Goal: Contribute content

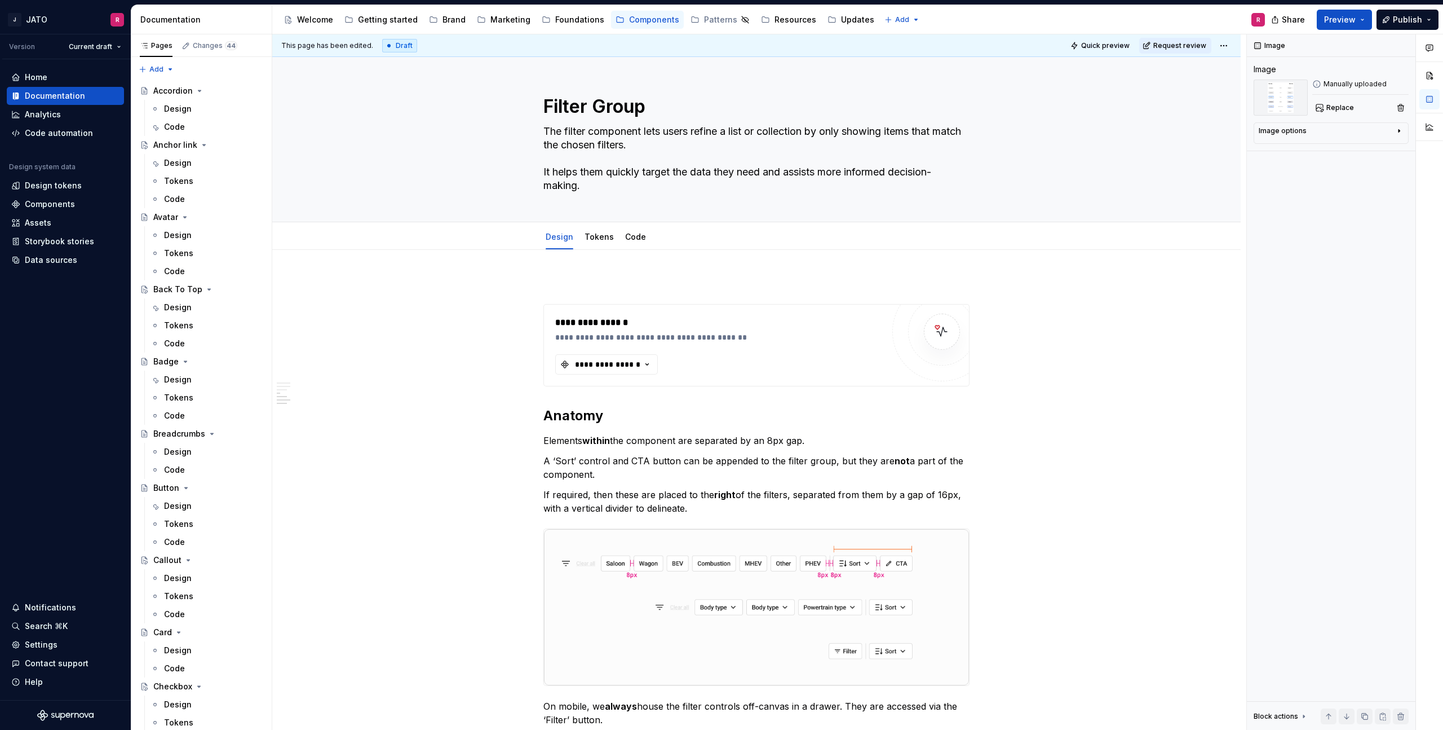
scroll to position [1331, 0]
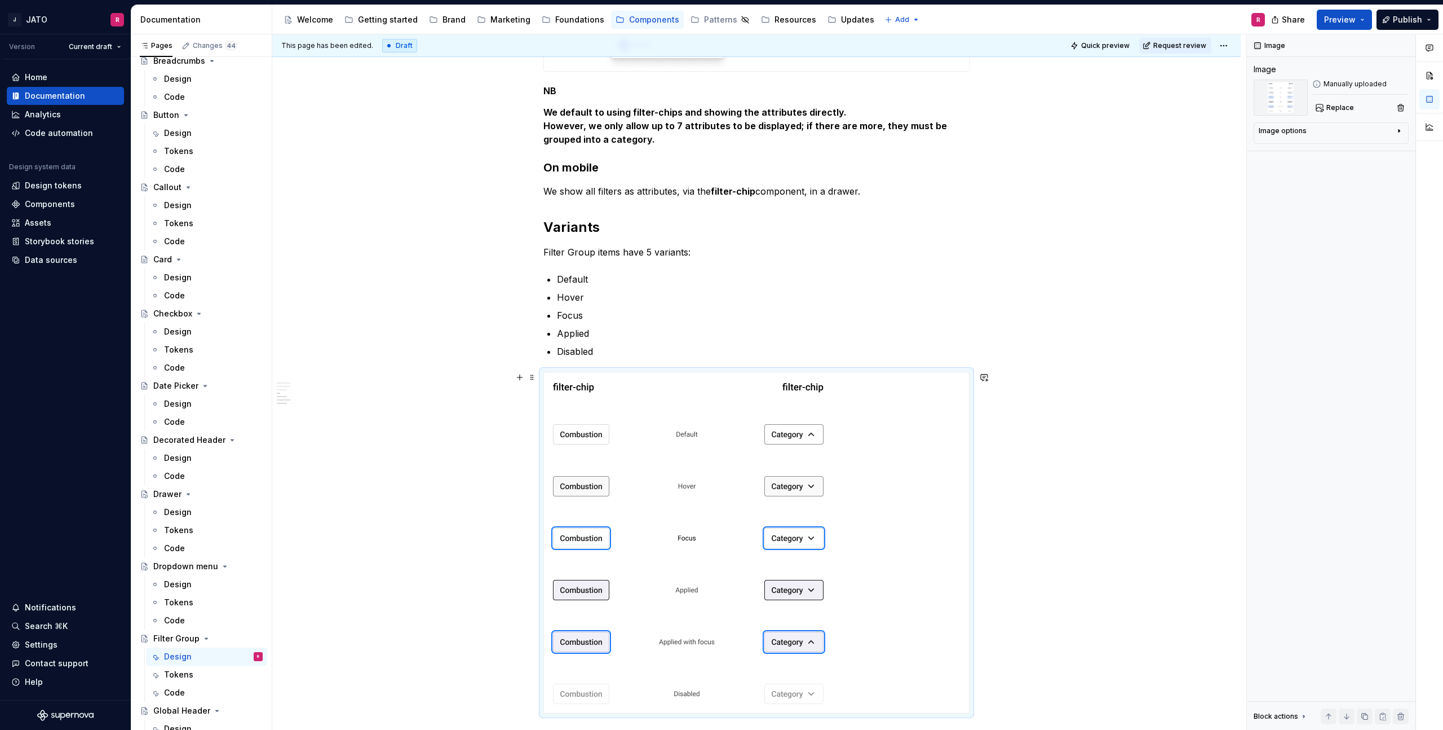
type textarea "*"
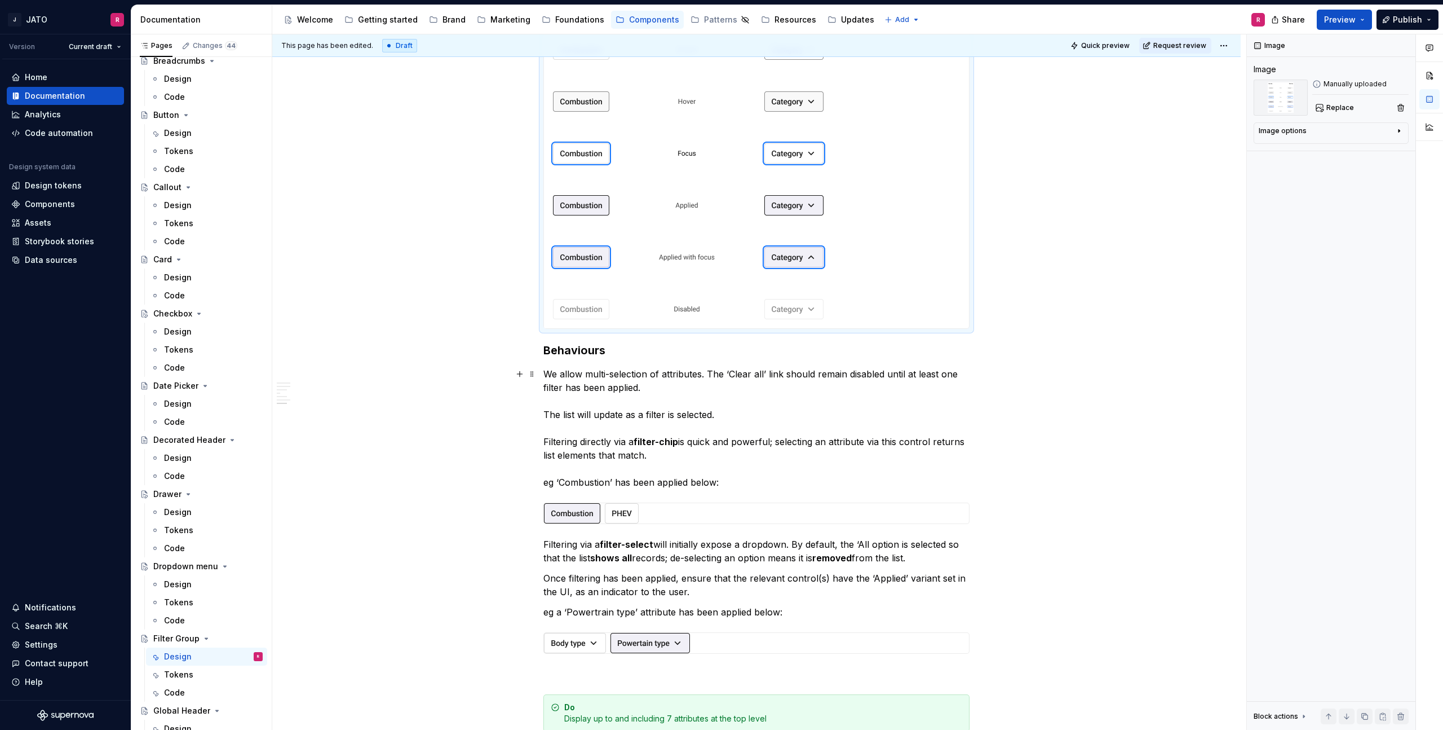
scroll to position [2016, 0]
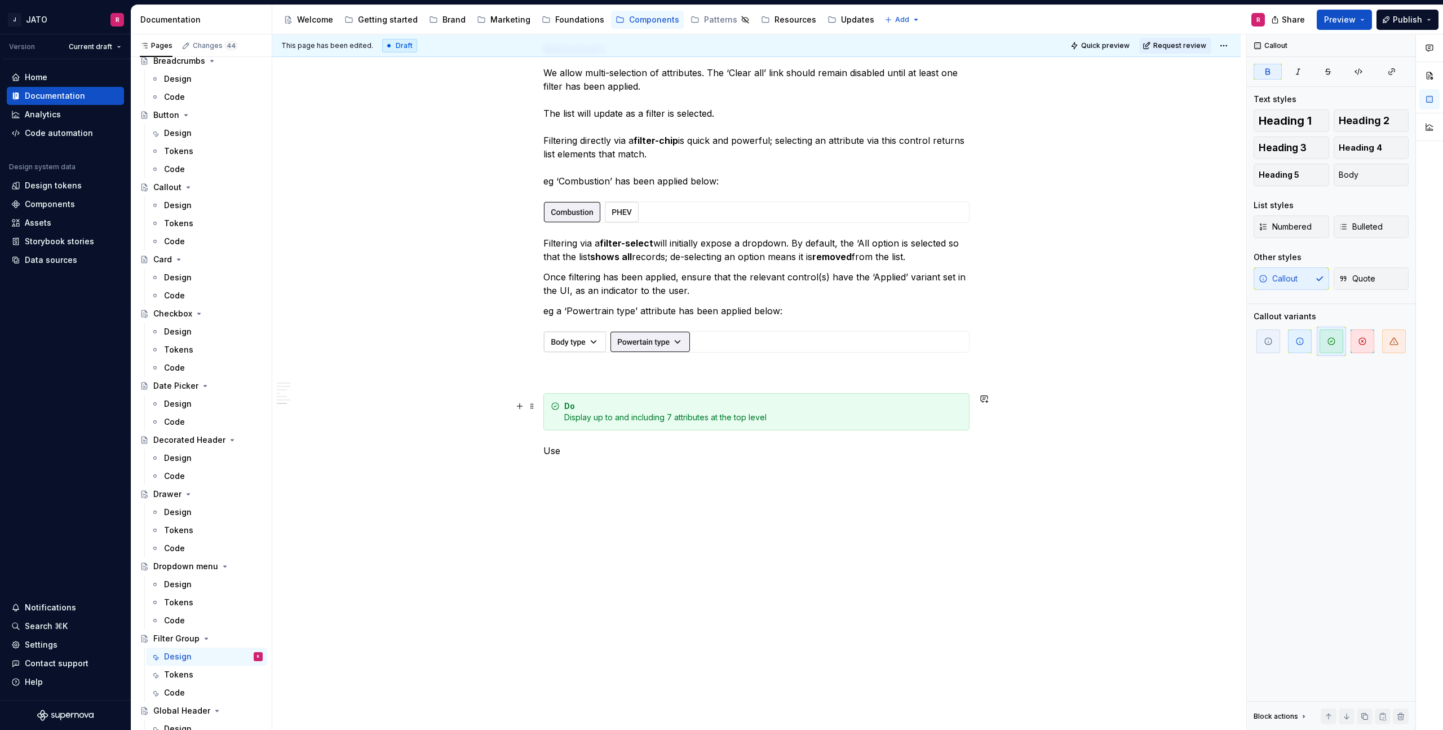
click at [705, 412] on div "Do Display up to and including 7 attributes at the top level" at bounding box center [763, 411] width 398 height 23
click at [572, 418] on div "Do Display up to and including 7 attributes at the top level" at bounding box center [763, 411] width 398 height 23
click at [567, 417] on div "Do Display up to and including 7 attributes at the top level" at bounding box center [763, 411] width 398 height 23
click at [701, 418] on div "Do Display up to and including 7 attributes at the top level" at bounding box center [763, 411] width 398 height 23
drag, startPoint x: 702, startPoint y: 416, endPoint x: 753, endPoint y: 421, distance: 51.1
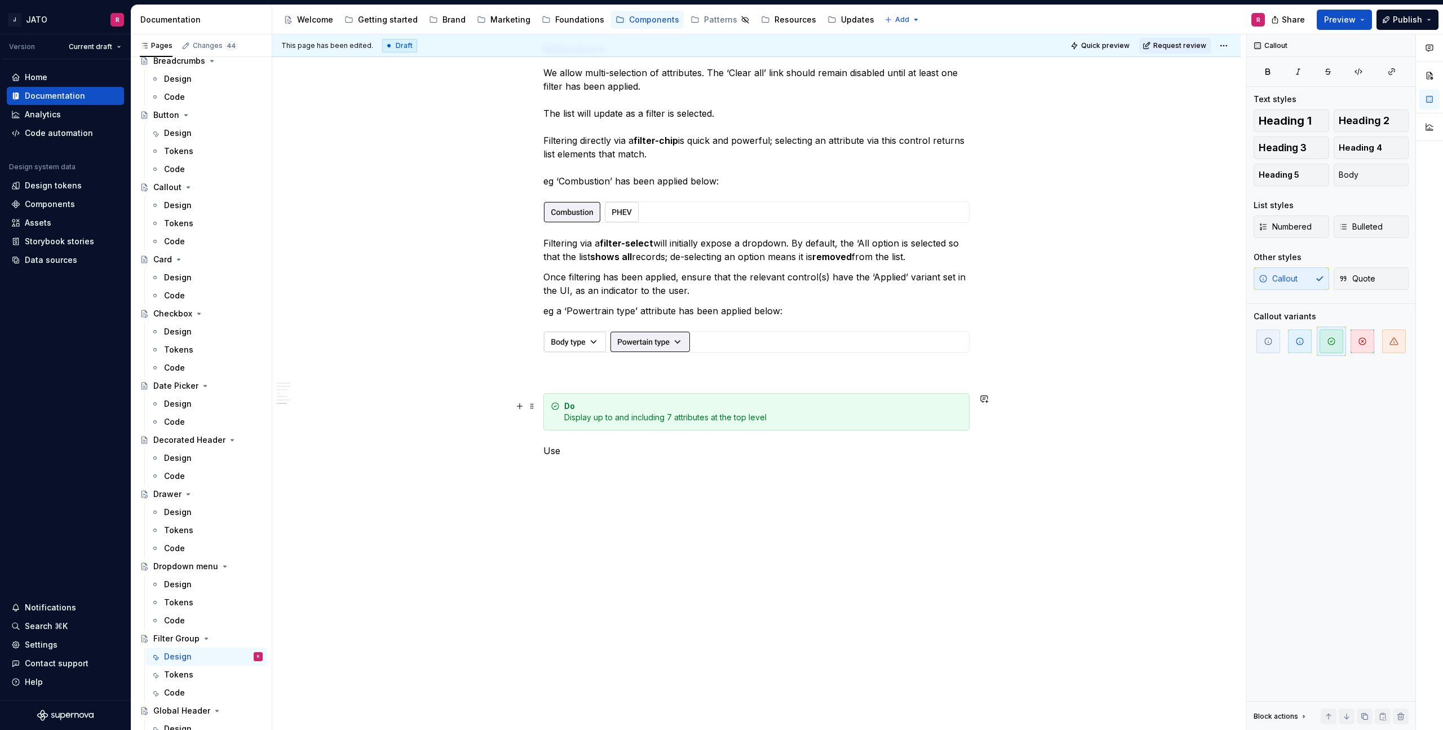
click at [702, 416] on div "Do Display up to and including 7 attributes at the top level" at bounding box center [763, 411] width 398 height 23
click at [854, 396] on button "button" at bounding box center [855, 397] width 16 height 16
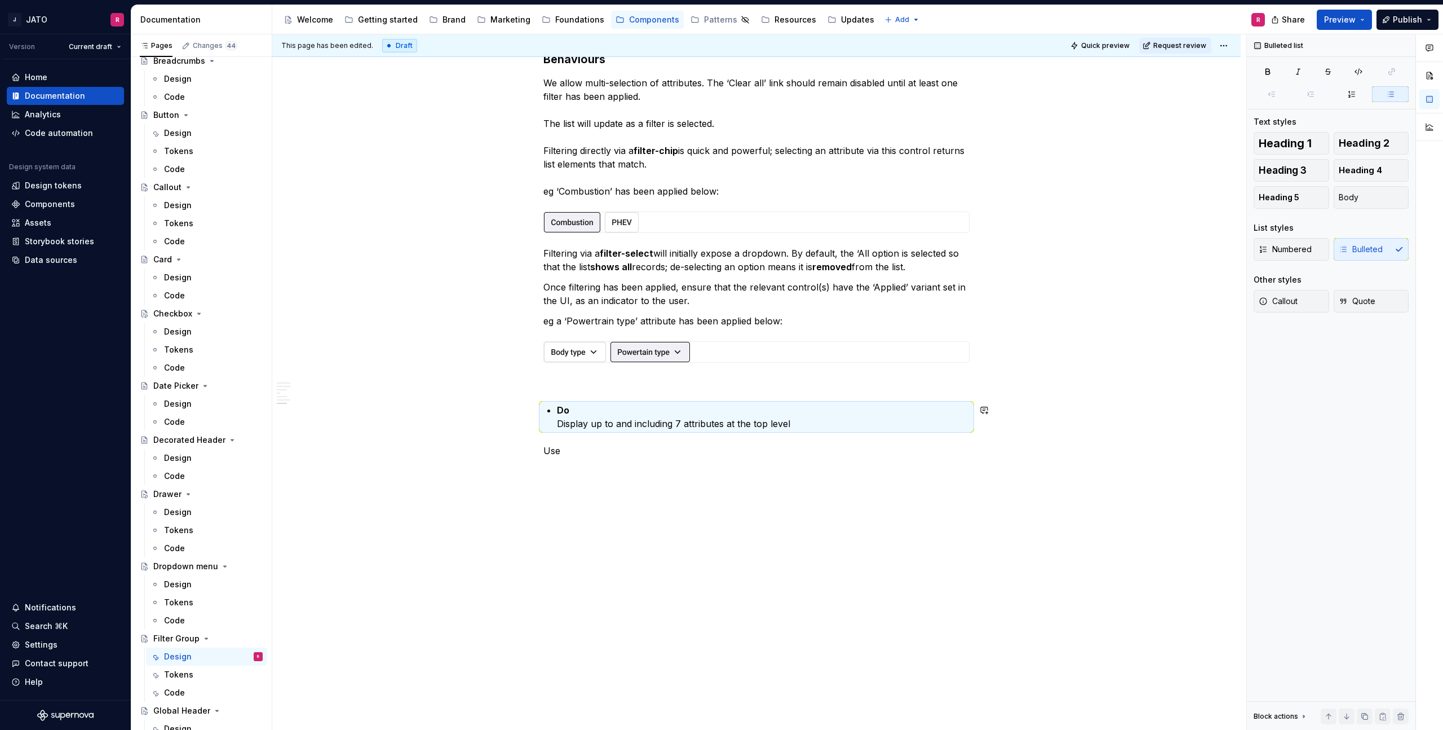
scroll to position [2006, 0]
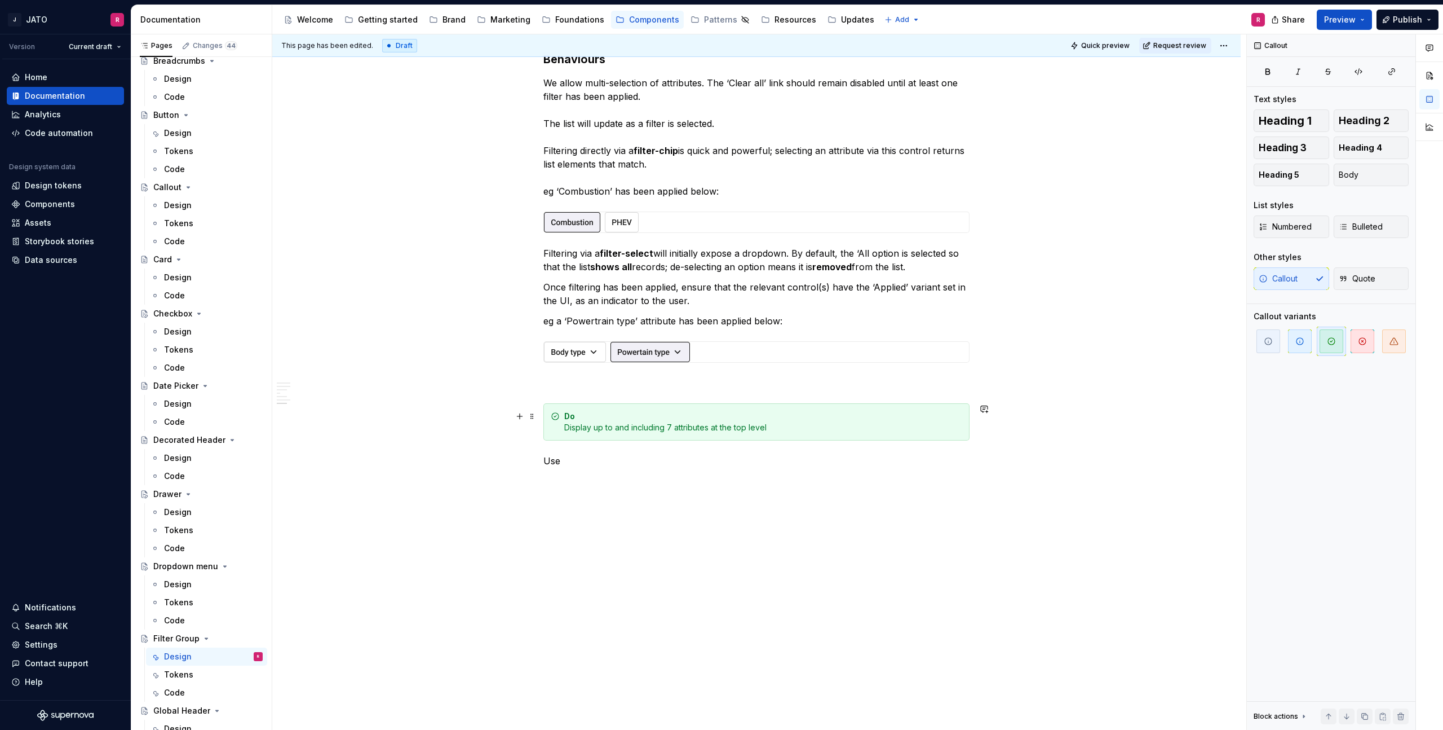
click at [778, 424] on div "Do Display up to and including 7 attributes at the top level" at bounding box center [763, 421] width 398 height 23
click at [777, 424] on div "Do Display up to and including 7 attributes at the top level" at bounding box center [763, 421] width 398 height 23
drag, startPoint x: 603, startPoint y: 425, endPoint x: 821, endPoint y: 421, distance: 218.2
click at [822, 422] on div "Do Display up to and including 7 attributes at the top leve" at bounding box center [763, 421] width 398 height 23
click at [722, 406] on button "button" at bounding box center [721, 407] width 16 height 16
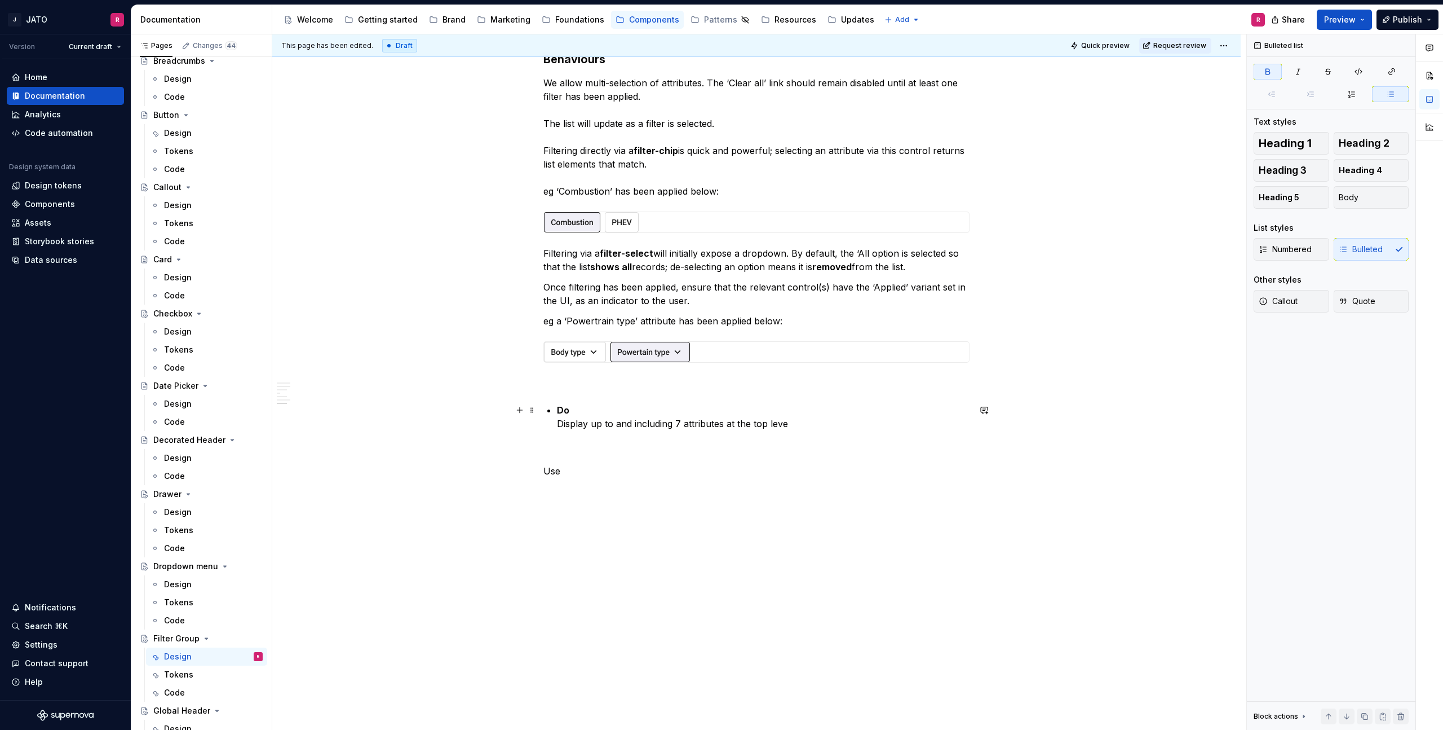
click at [931, 414] on p "Do Display up to and including 7 attributes at the top leve" at bounding box center [763, 416] width 413 height 27
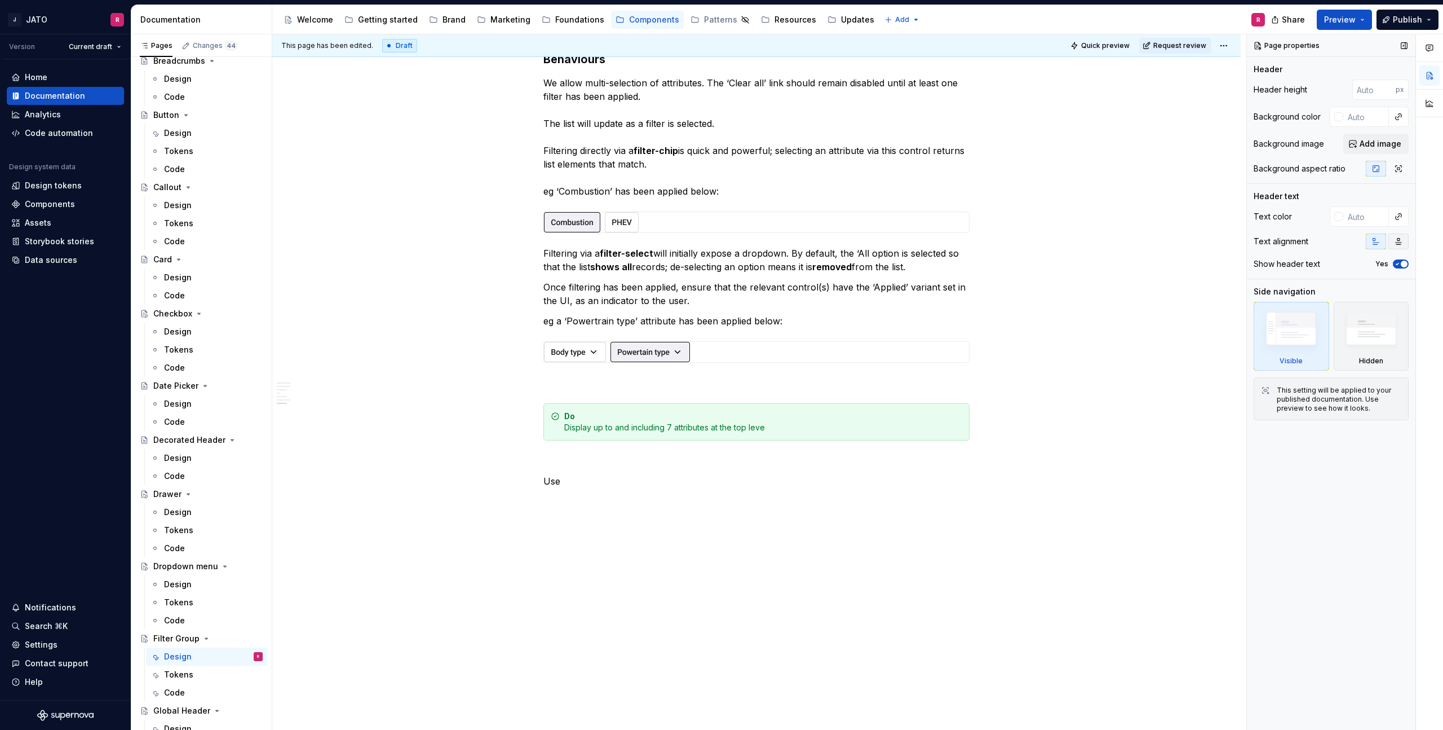
click at [1399, 240] on icon "button" at bounding box center [1398, 241] width 9 height 9
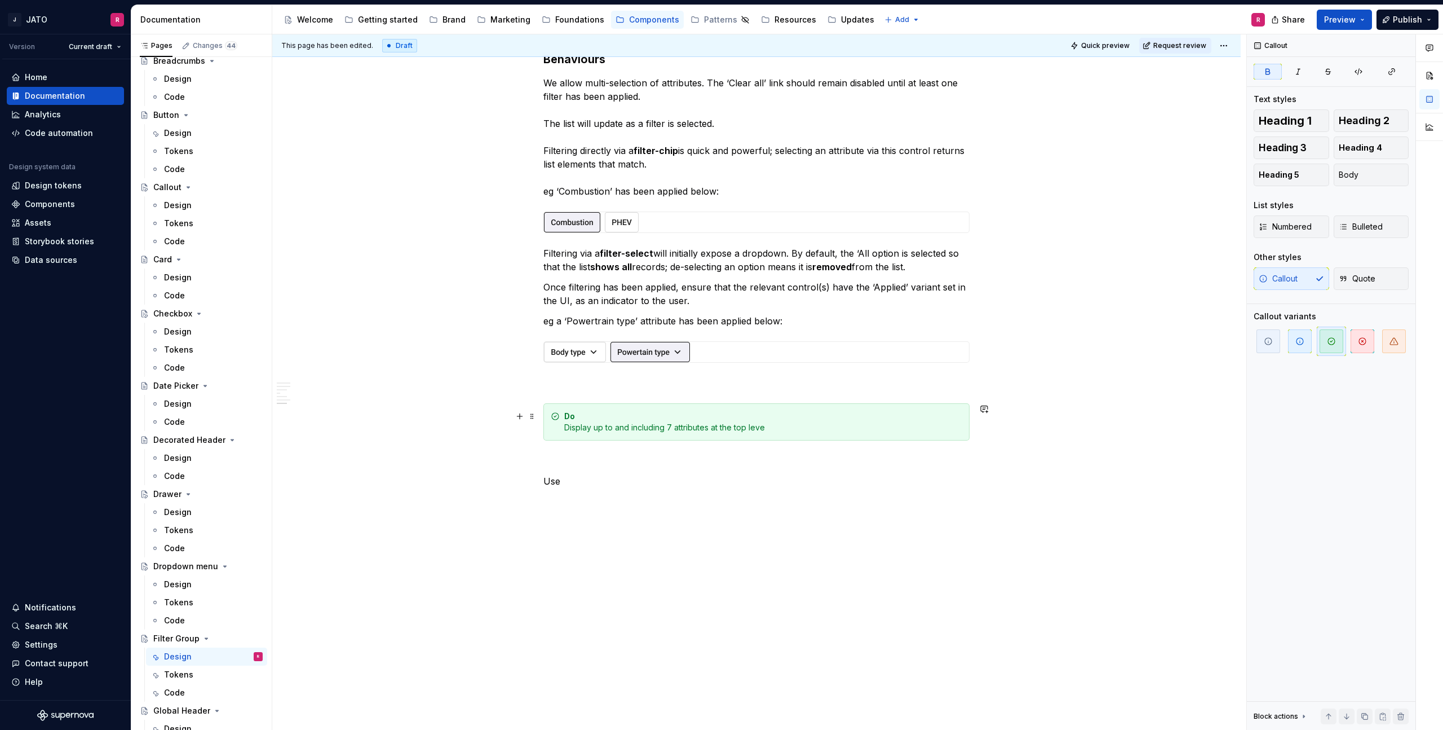
click at [951, 417] on div "Do Display up to and including 7 attributes at the top leve" at bounding box center [763, 421] width 398 height 23
click at [1355, 228] on span "Bulleted" at bounding box center [1361, 226] width 44 height 11
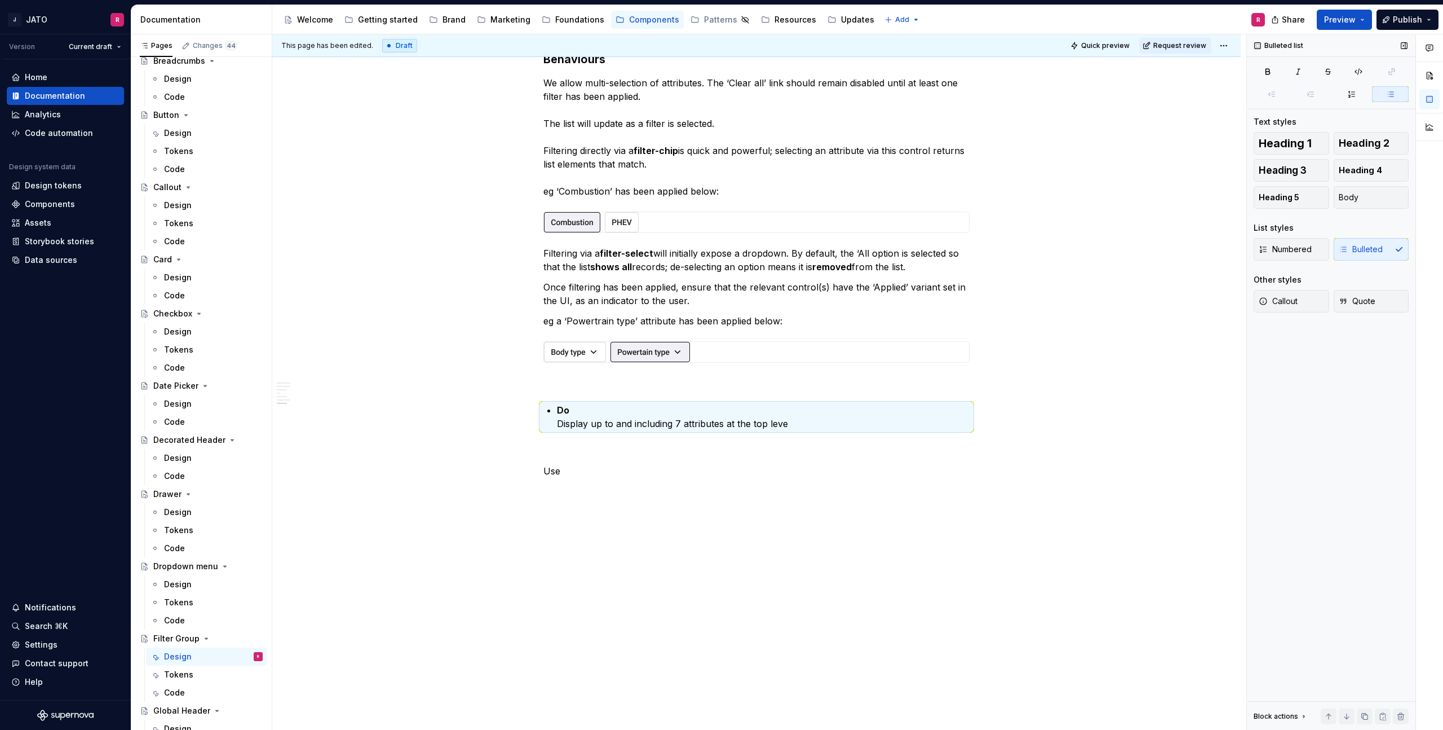
click at [1355, 228] on div "List styles" at bounding box center [1331, 227] width 155 height 11
click at [557, 408] on li "Do Display up to and including 7 attributes at the top leve" at bounding box center [763, 416] width 413 height 27
click at [596, 406] on p "Do Display up to and including 7 attributes at the top leve" at bounding box center [763, 416] width 413 height 27
click at [607, 410] on p "Do Display up to and including 7 attributes at the top leve" at bounding box center [763, 416] width 413 height 27
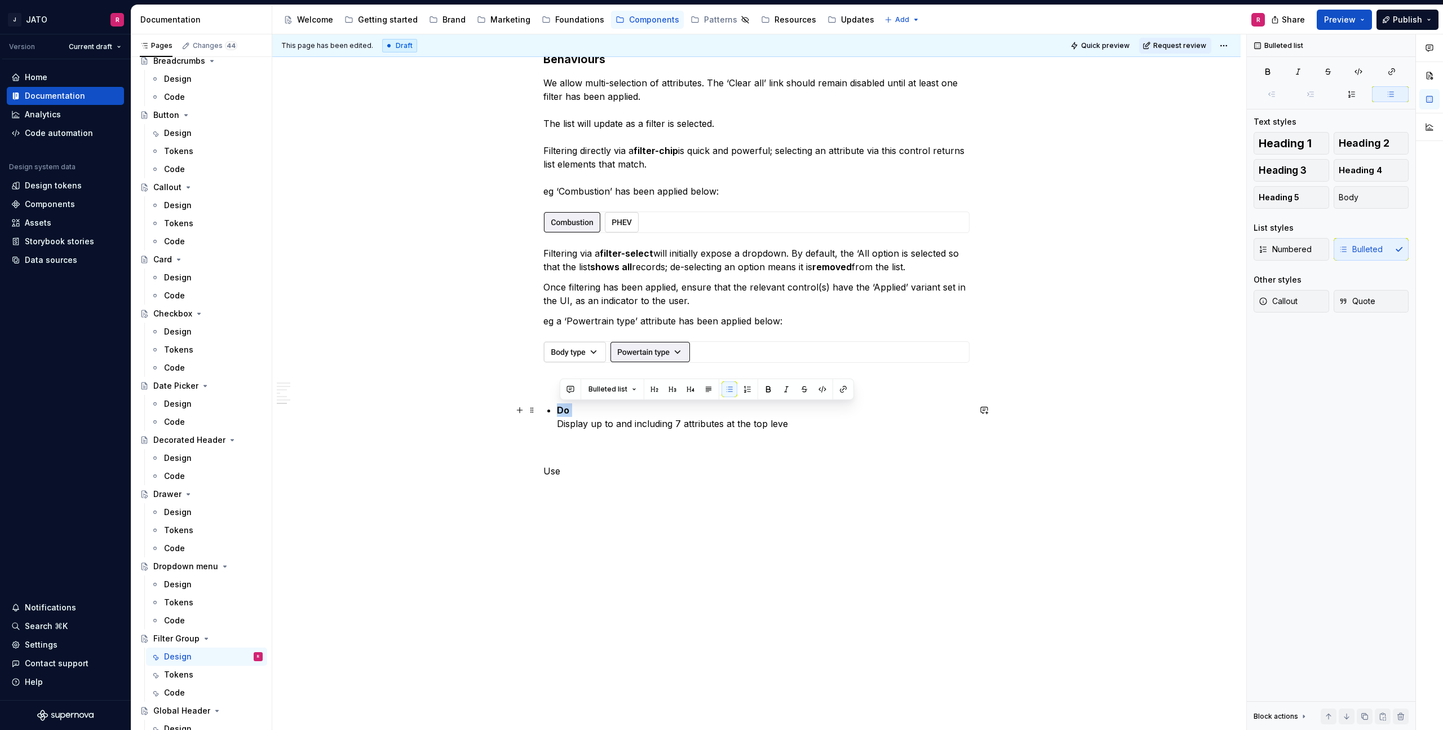
click at [1024, 413] on div "**********" at bounding box center [759, 382] width 974 height 696
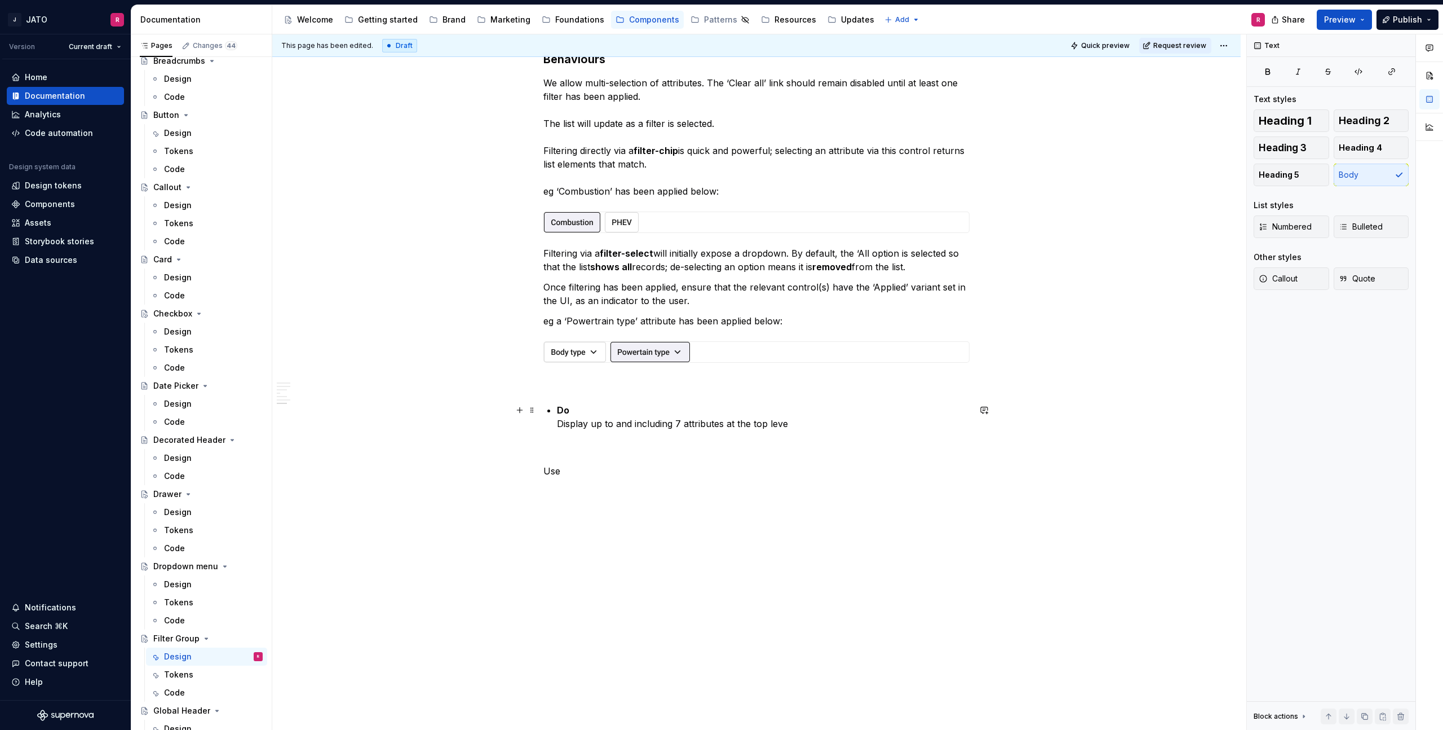
click at [763, 426] on p "Do Display up to and including 7 attributes at the top leve" at bounding box center [763, 416] width 413 height 27
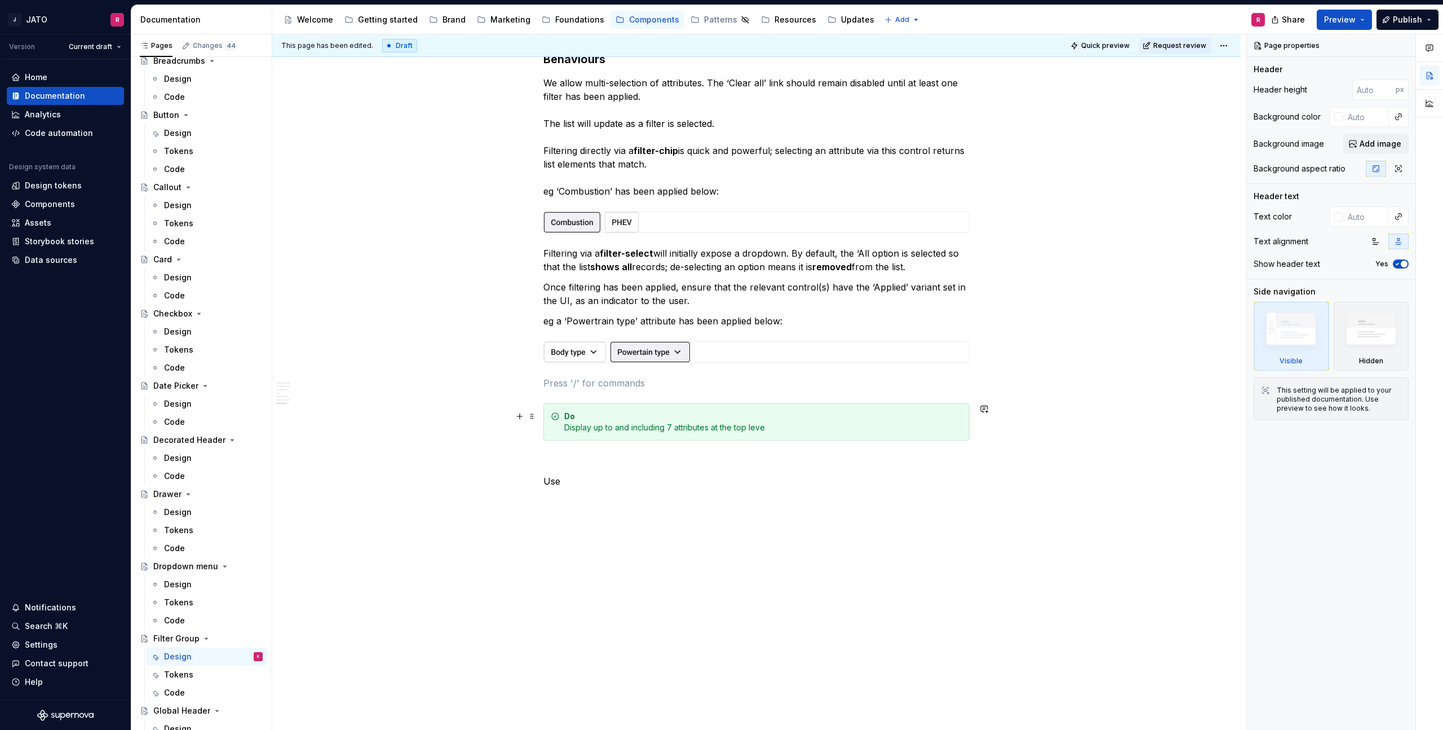
click at [557, 408] on div "Do Display up to and including 7 attributes at the top leve" at bounding box center [757, 421] width 426 height 37
drag, startPoint x: 763, startPoint y: 387, endPoint x: 696, endPoint y: 399, distance: 67.5
click at [762, 387] on p at bounding box center [757, 383] width 426 height 14
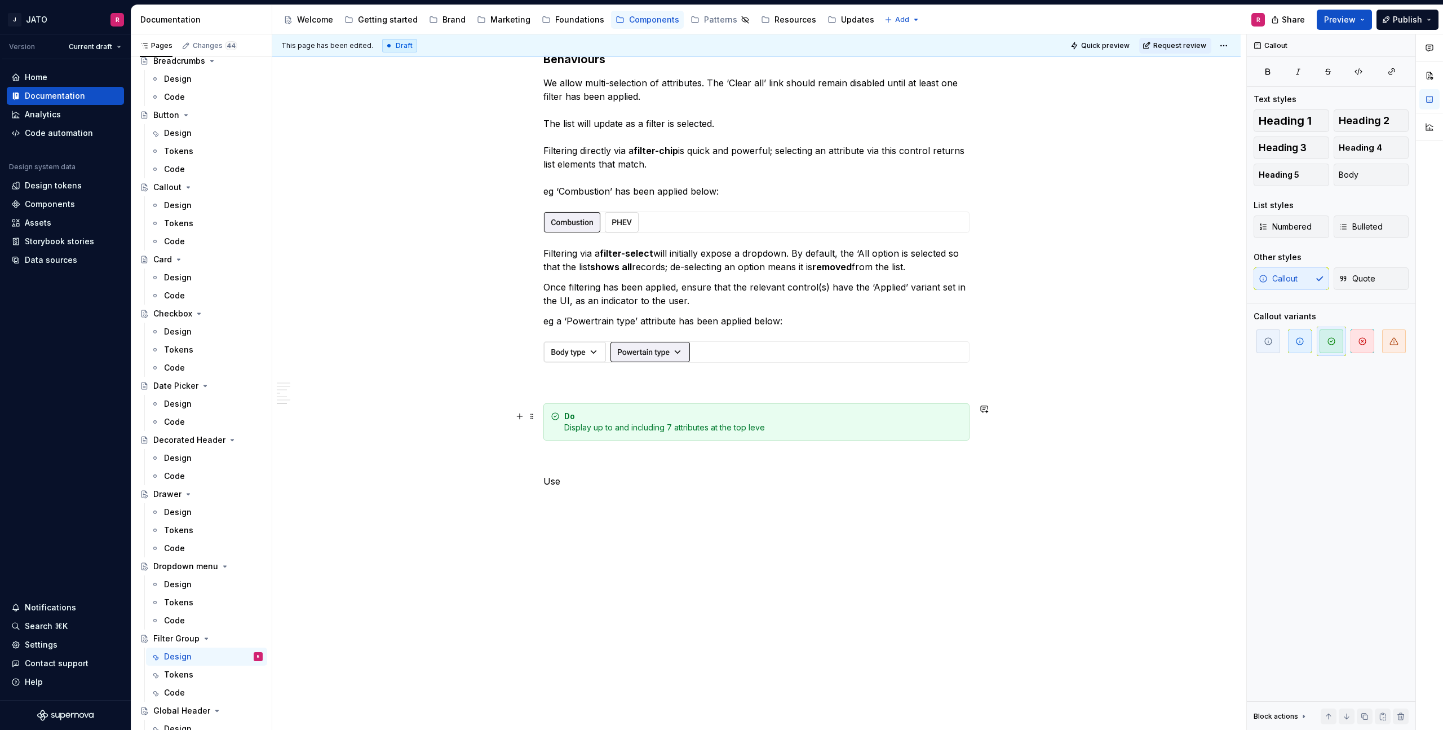
click at [738, 429] on div "Do Display up to and including 7 attributes at the top leve" at bounding box center [763, 421] width 398 height 23
drag, startPoint x: 570, startPoint y: 426, endPoint x: 829, endPoint y: 422, distance: 258.9
click at [829, 422] on div "Do Display up to and including 7 attributes at the /top leve" at bounding box center [763, 421] width 398 height 23
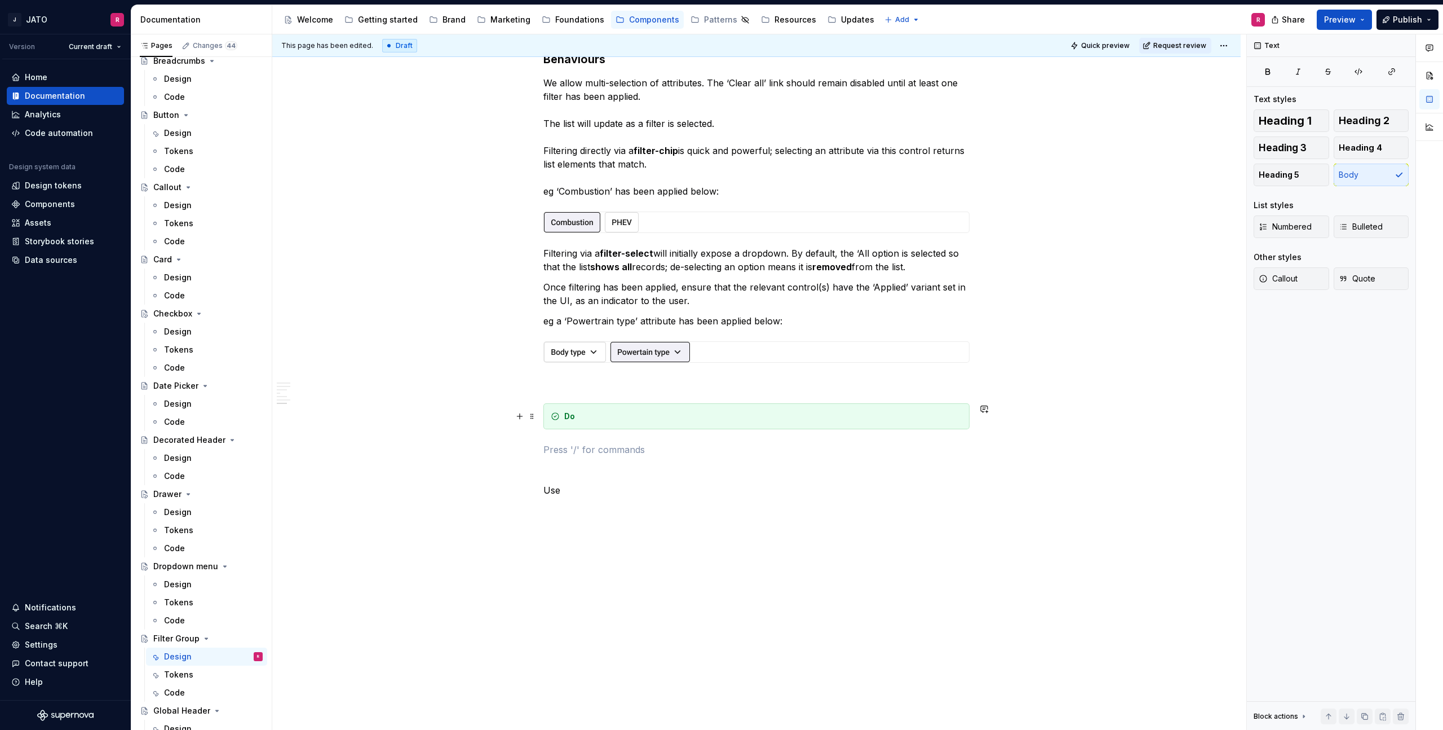
click at [578, 414] on div "Do" at bounding box center [763, 415] width 398 height 11
click at [1366, 340] on icon "button" at bounding box center [1362, 341] width 7 height 7
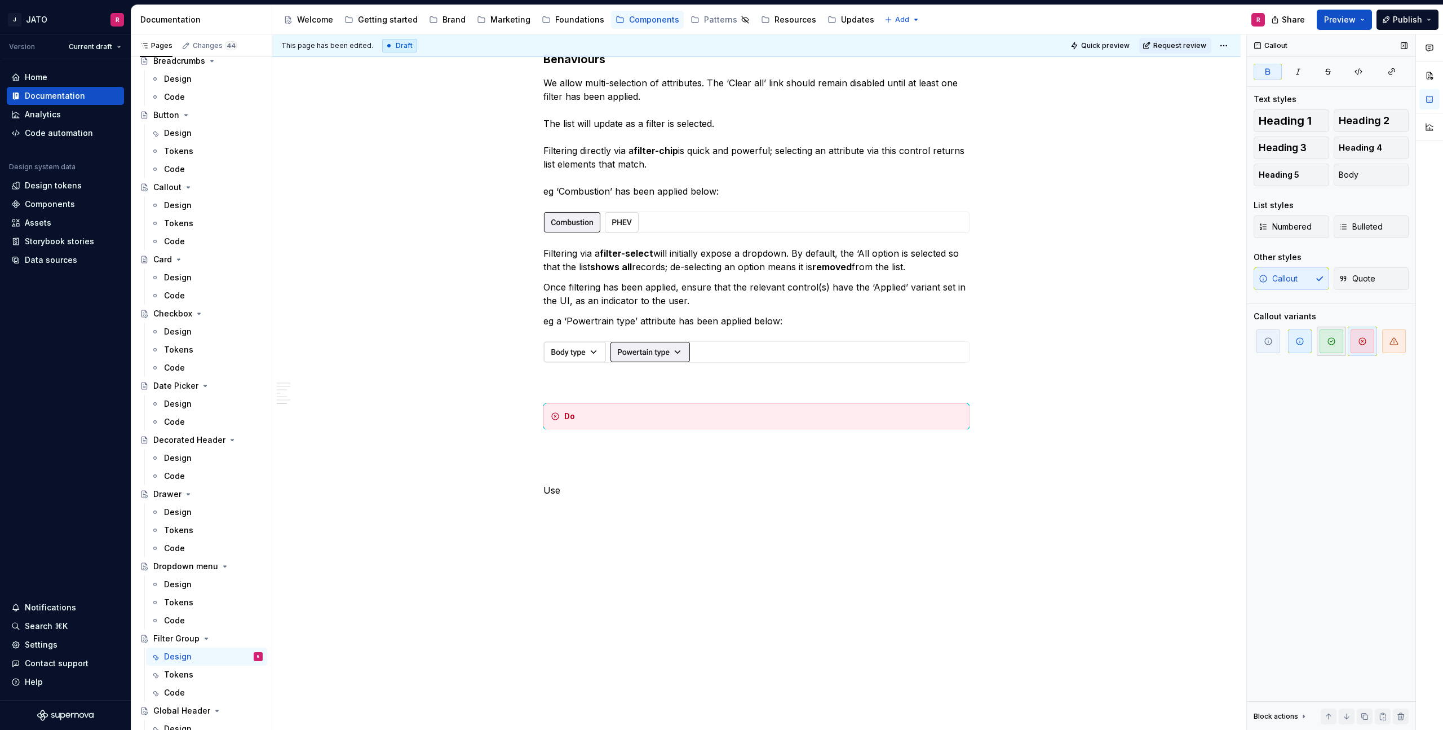
click at [1337, 338] on span "button" at bounding box center [1332, 341] width 24 height 24
click at [578, 416] on div "Do" at bounding box center [763, 415] width 398 height 11
click at [579, 416] on div "Do" at bounding box center [763, 415] width 398 height 11
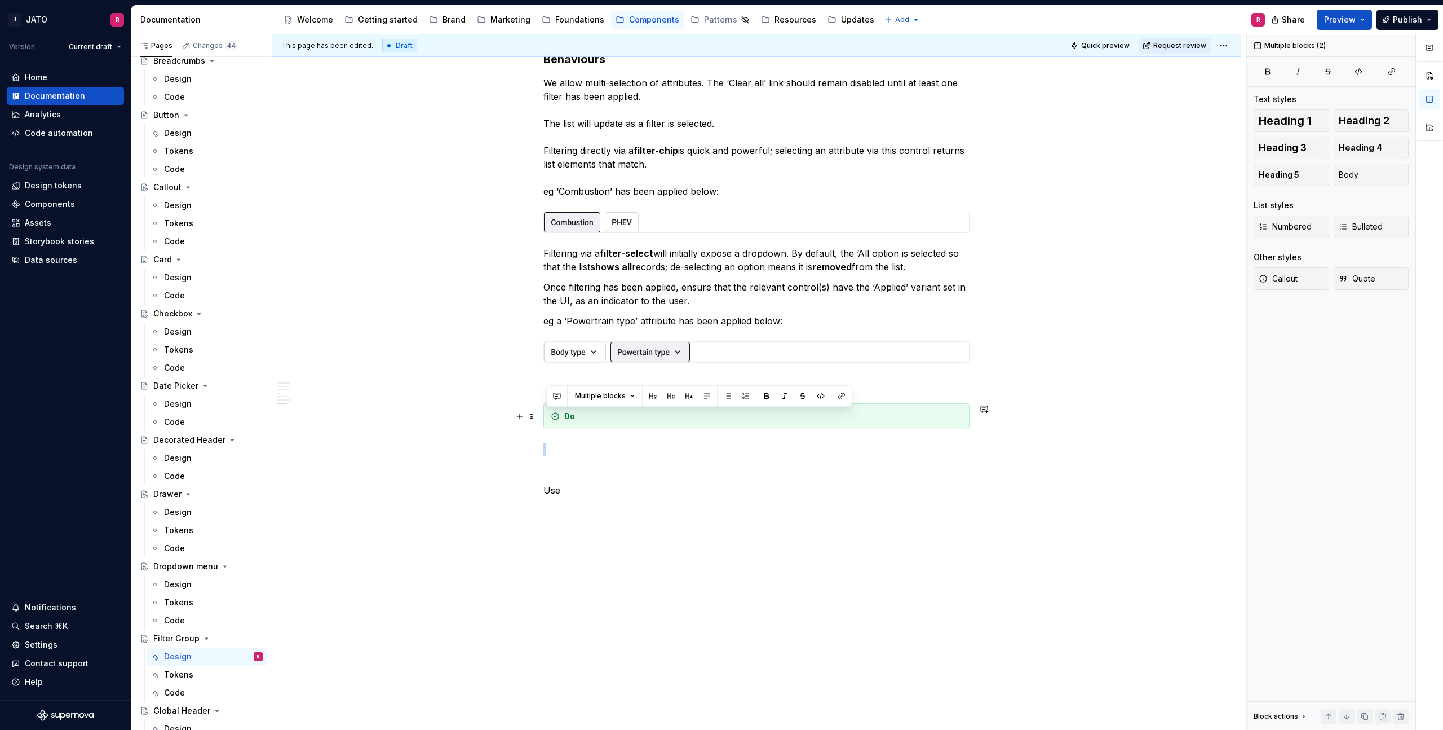
click at [592, 416] on div "Do" at bounding box center [763, 415] width 398 height 11
click at [586, 417] on div "Do" at bounding box center [763, 415] width 398 height 11
drag, startPoint x: 586, startPoint y: 417, endPoint x: 562, endPoint y: 408, distance: 25.3
click at [585, 415] on div "Do" at bounding box center [763, 415] width 398 height 11
click at [621, 412] on div "Do" at bounding box center [763, 415] width 398 height 11
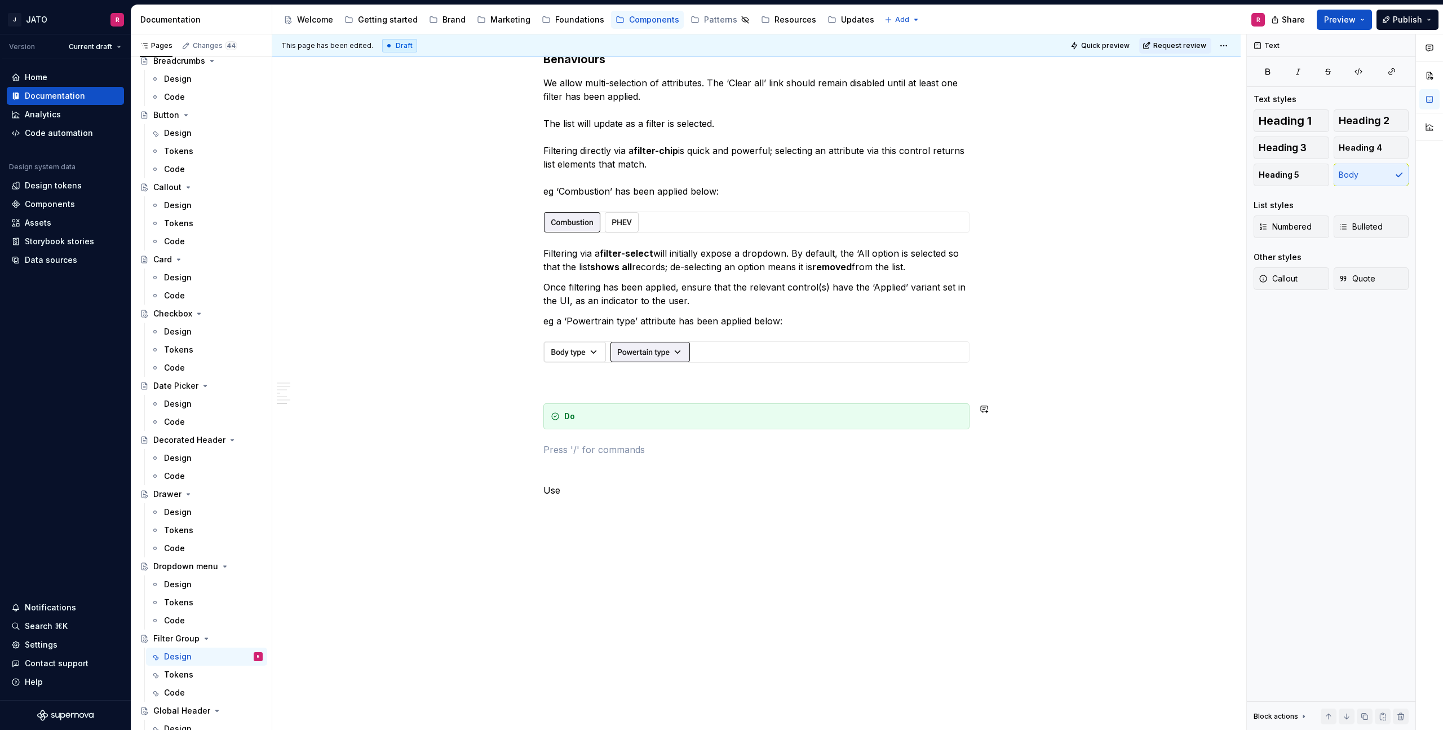
click at [647, 420] on div "Do" at bounding box center [763, 415] width 398 height 11
click at [603, 443] on p at bounding box center [757, 450] width 426 height 14
click at [600, 420] on div "Do" at bounding box center [763, 415] width 398 height 11
click at [586, 416] on div "Do" at bounding box center [763, 421] width 398 height 23
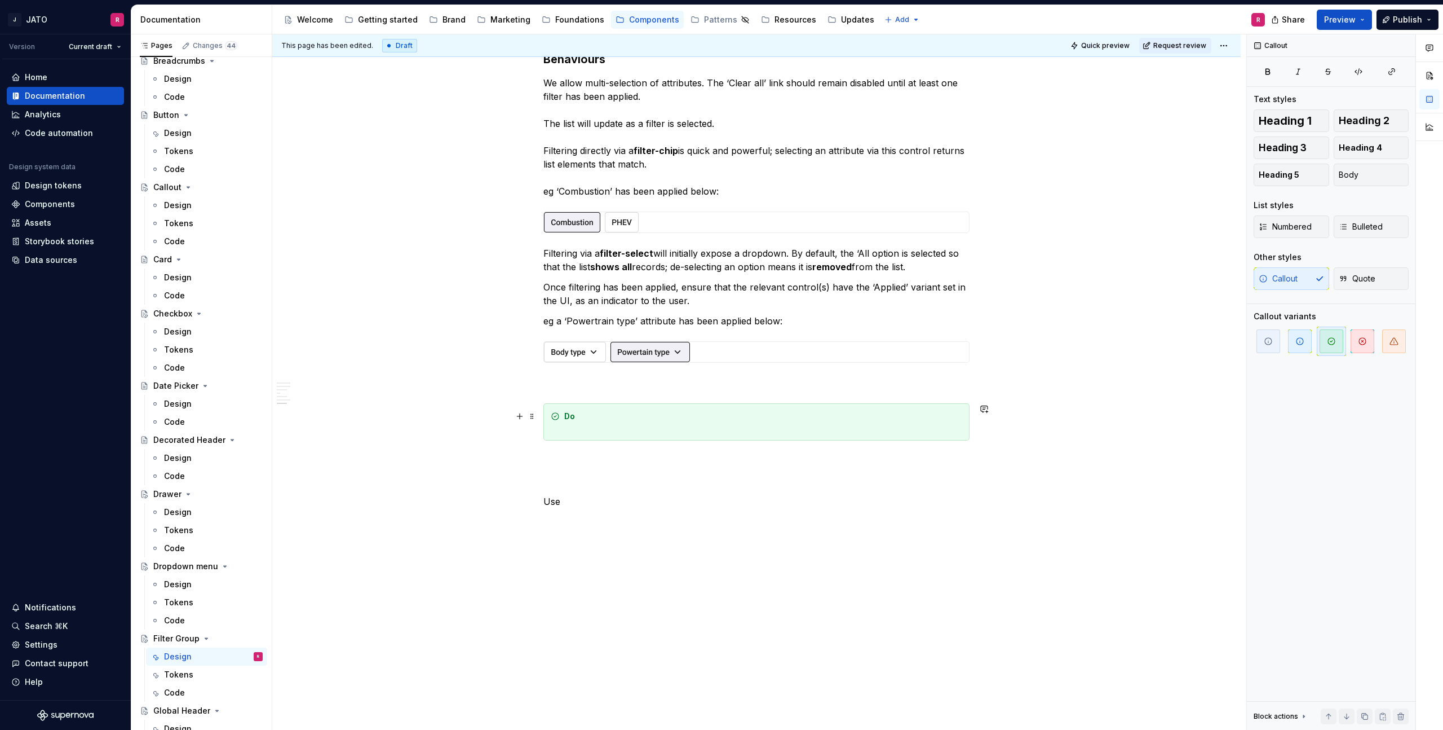
click at [580, 425] on div "Do" at bounding box center [763, 421] width 398 height 23
click at [580, 425] on div "Do - Dis -" at bounding box center [763, 427] width 398 height 34
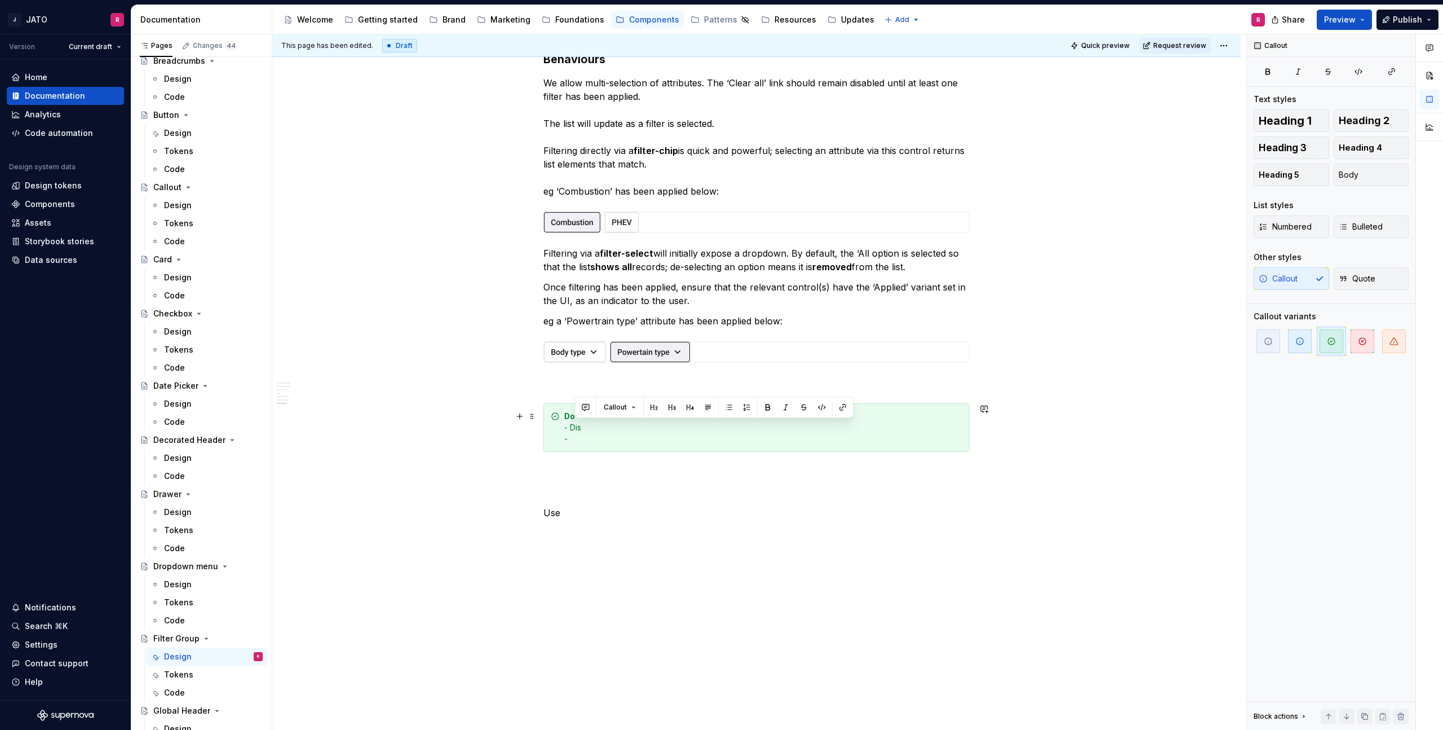
click at [580, 425] on div "Do - Dis -" at bounding box center [763, 427] width 398 height 34
click at [589, 426] on div "Do - • • Display up to and including 7 attributes at the top level -" at bounding box center [763, 427] width 398 height 34
click at [813, 425] on div "Do • Display up to and including 7 attributes at the top level -" at bounding box center [763, 427] width 398 height 34
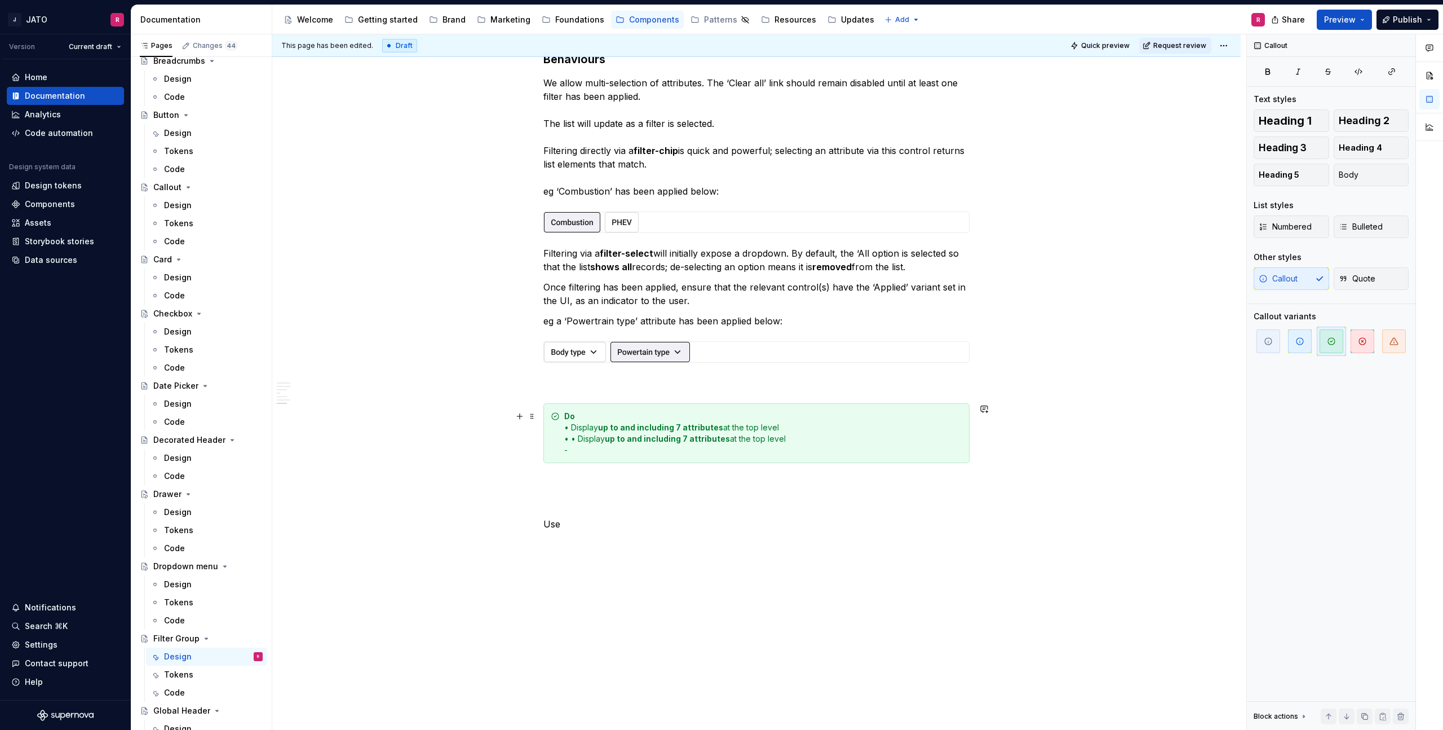
click at [582, 438] on div "Do • Display up to and including 7 attributes at the top level • • Display up t…" at bounding box center [763, 432] width 398 height 45
click at [568, 438] on div "Do • Display up to and including 7 attributes at the top level • Display up to …" at bounding box center [763, 432] width 398 height 45
click at [581, 439] on div "Do • Display up to and including 7 attributes at the top level • Display up to …" at bounding box center [763, 432] width 398 height 45
click at [580, 439] on div "Do • Display up to and including 7 attributes at the top level • Display up to …" at bounding box center [763, 432] width 398 height 45
drag, startPoint x: 655, startPoint y: 437, endPoint x: 855, endPoint y: 439, distance: 200.7
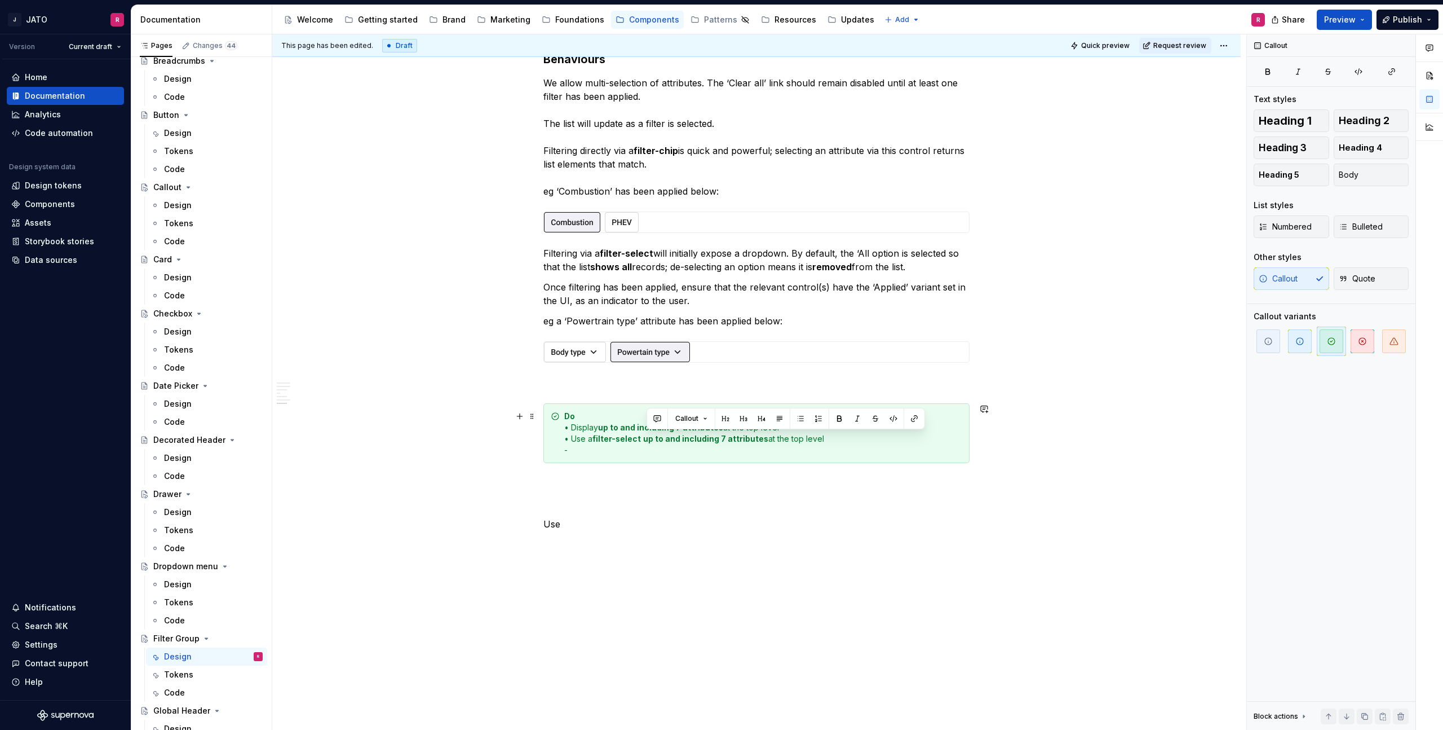
click at [855, 439] on div "Do • Display up to and including 7 attributes at the top level • Use a filter-s…" at bounding box center [763, 432] width 398 height 45
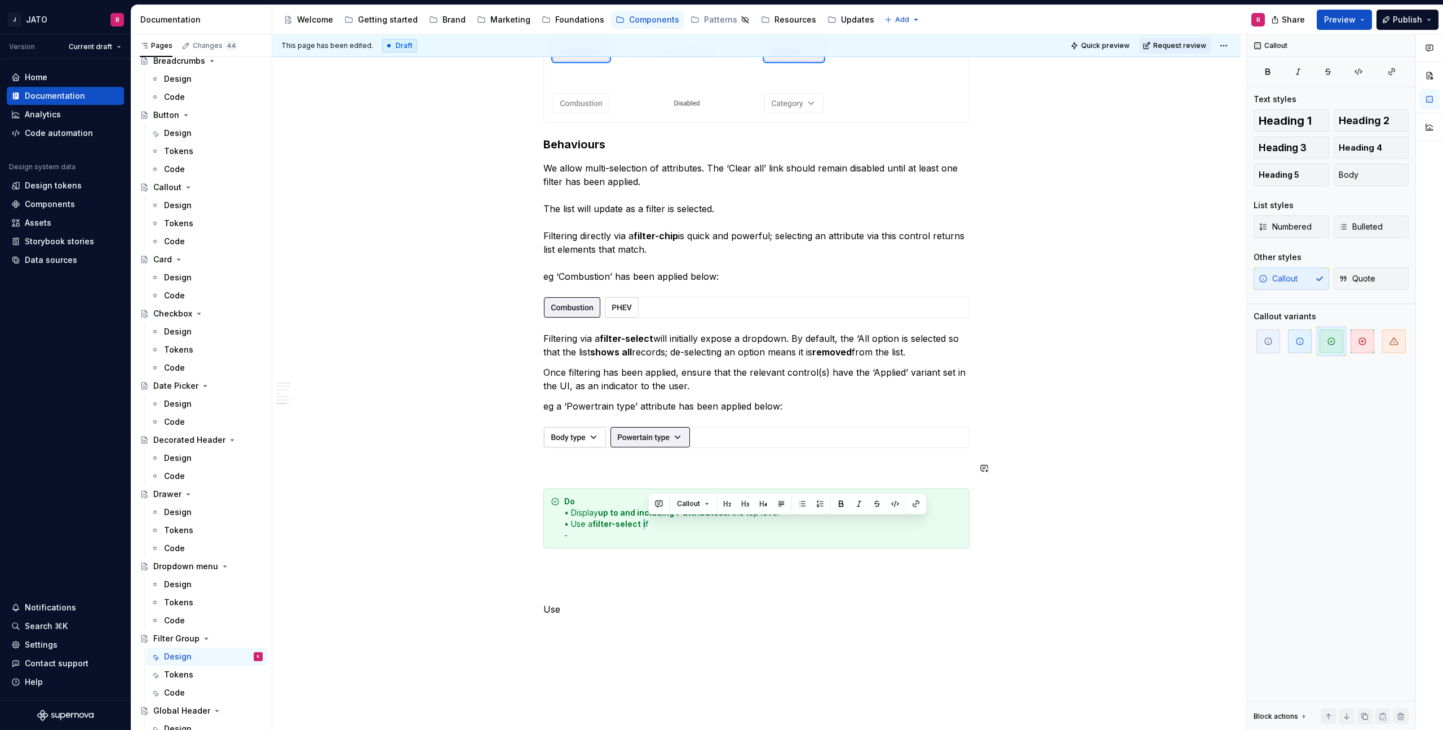
scroll to position [1913, 0]
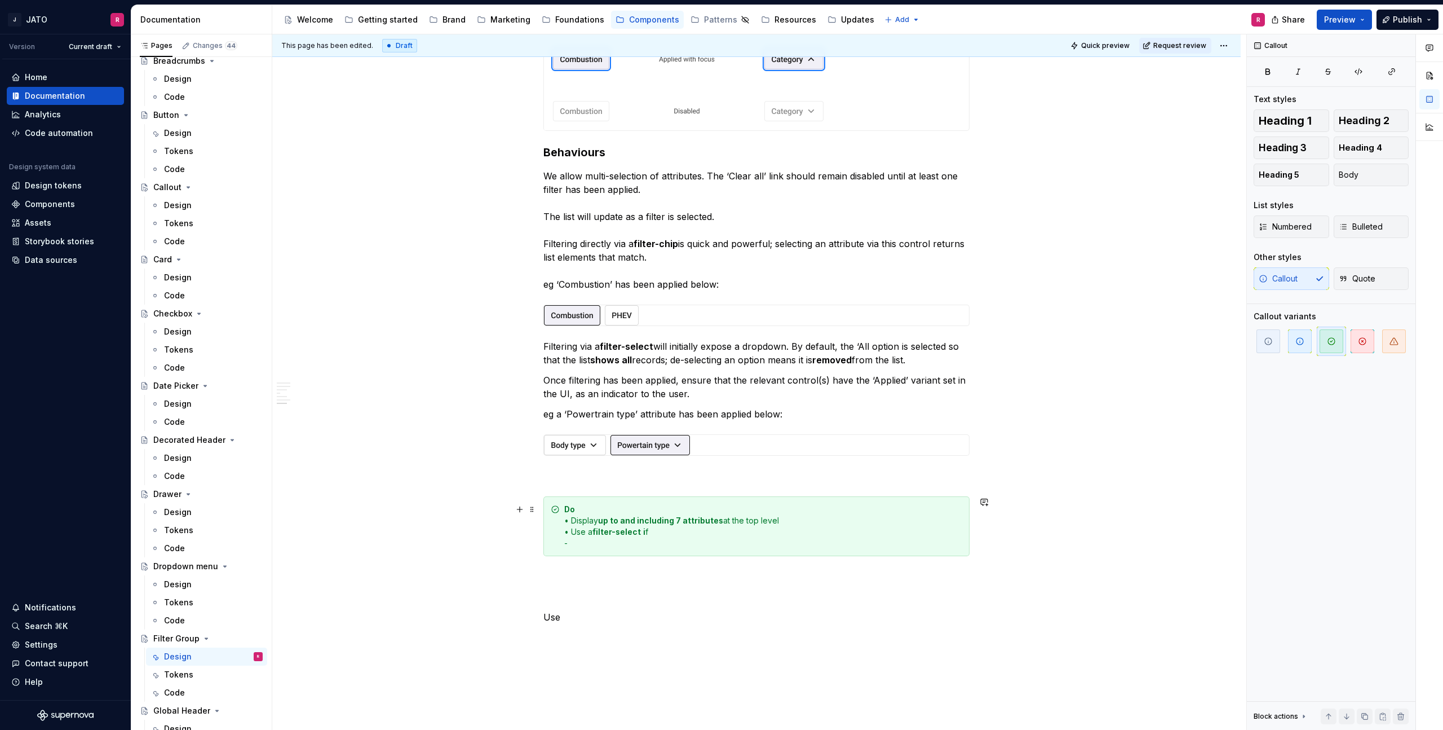
click at [648, 539] on div "Do • Display up to and including 7 attributes at the top level • Use a filter-s…" at bounding box center [763, 526] width 398 height 45
drag, startPoint x: 650, startPoint y: 532, endPoint x: 660, endPoint y: 532, distance: 10.1
click at [660, 532] on div "Do • Display up to and including 7 attributes at the top level • Use a filter-s…" at bounding box center [763, 526] width 398 height 45
click at [816, 532] on div "Do • Display up to and including 7 attributes at the top level • Use a filter-s…" at bounding box center [763, 526] width 398 height 45
click at [591, 545] on div "Do • Display up to and including 7 attributes at the top level • Use a filter-s…" at bounding box center [763, 526] width 398 height 45
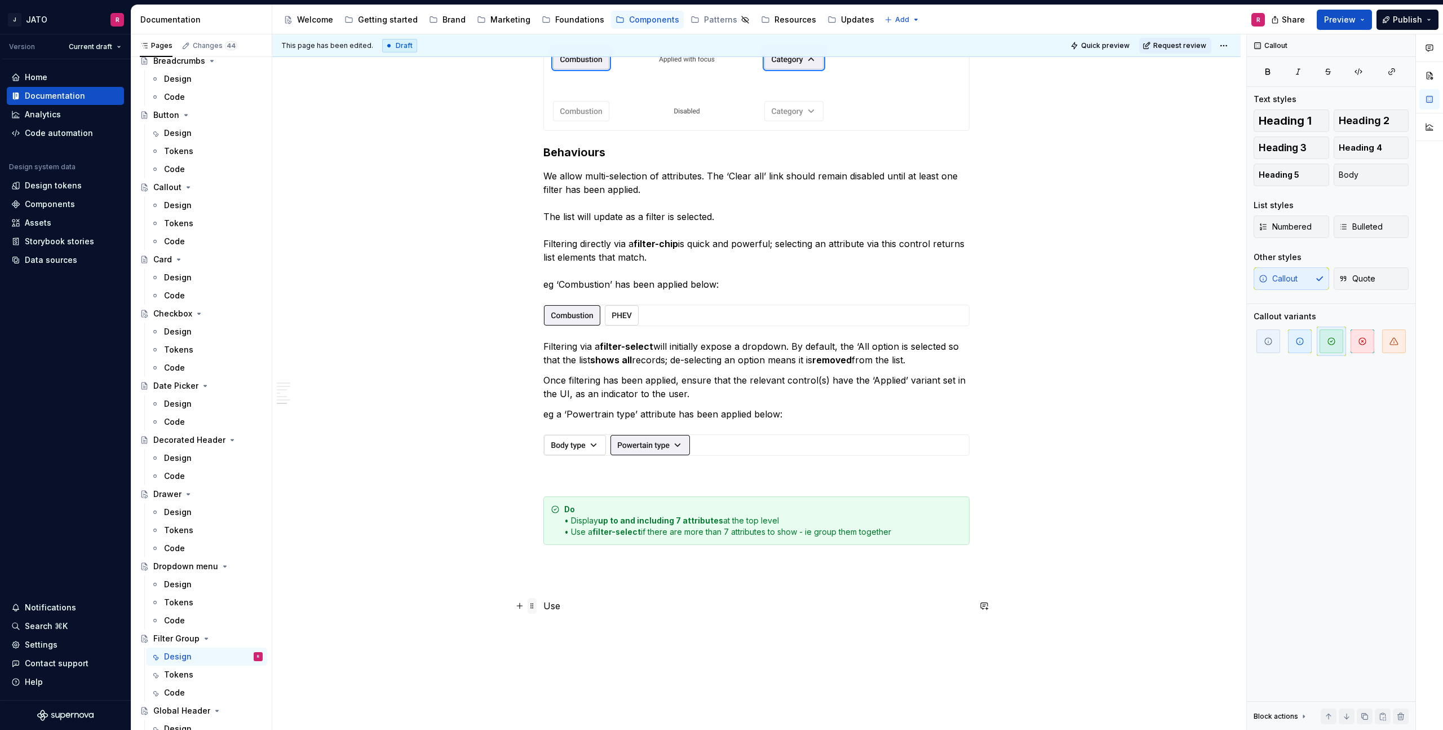
click at [535, 603] on span at bounding box center [532, 606] width 9 height 16
drag, startPoint x: 575, startPoint y: 700, endPoint x: 540, endPoint y: 616, distance: 91.3
click at [574, 699] on div "Delete" at bounding box center [581, 705] width 96 height 18
click at [537, 564] on span at bounding box center [532, 565] width 9 height 16
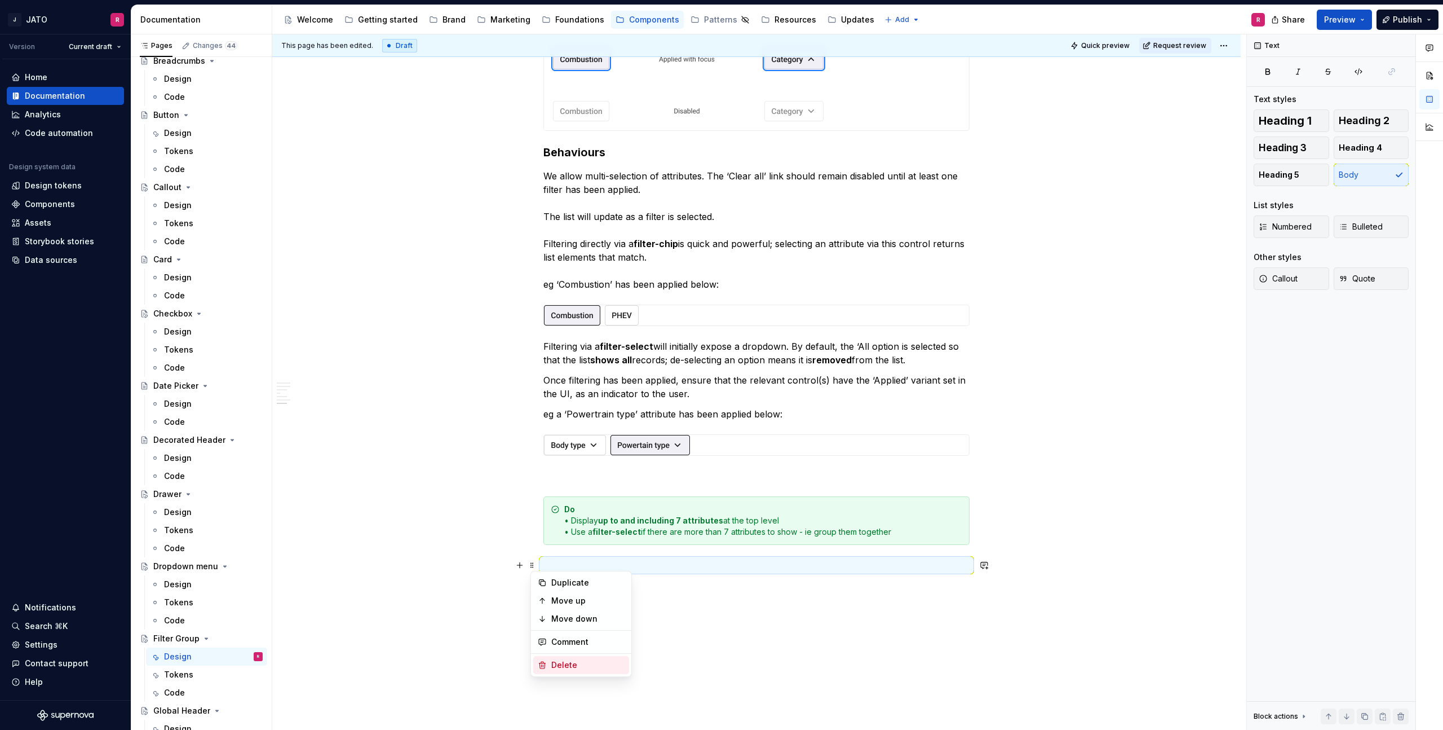
drag, startPoint x: 554, startPoint y: 661, endPoint x: 578, endPoint y: 617, distance: 49.7
click at [554, 660] on div "Delete" at bounding box center [587, 664] width 73 height 11
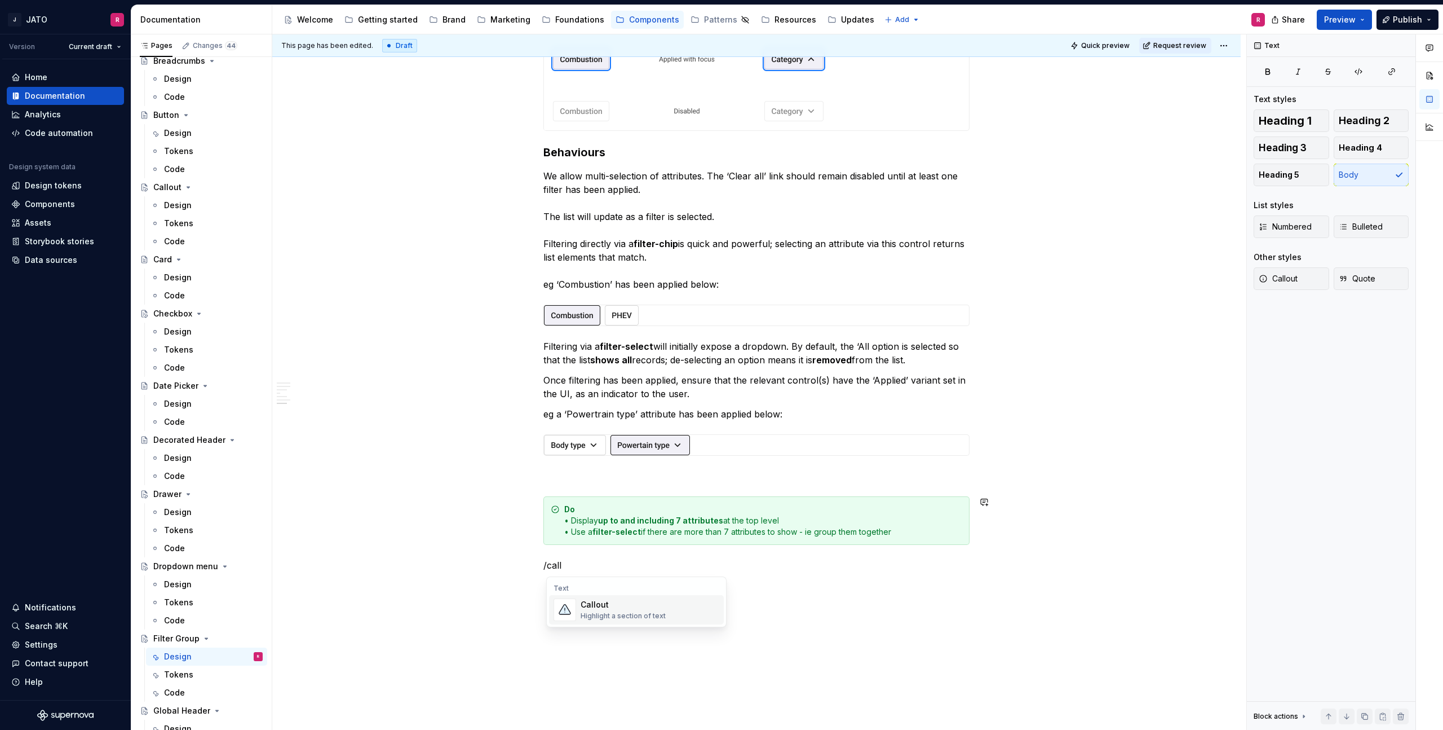
click at [607, 611] on div "Highlight a section of text" at bounding box center [623, 615] width 85 height 9
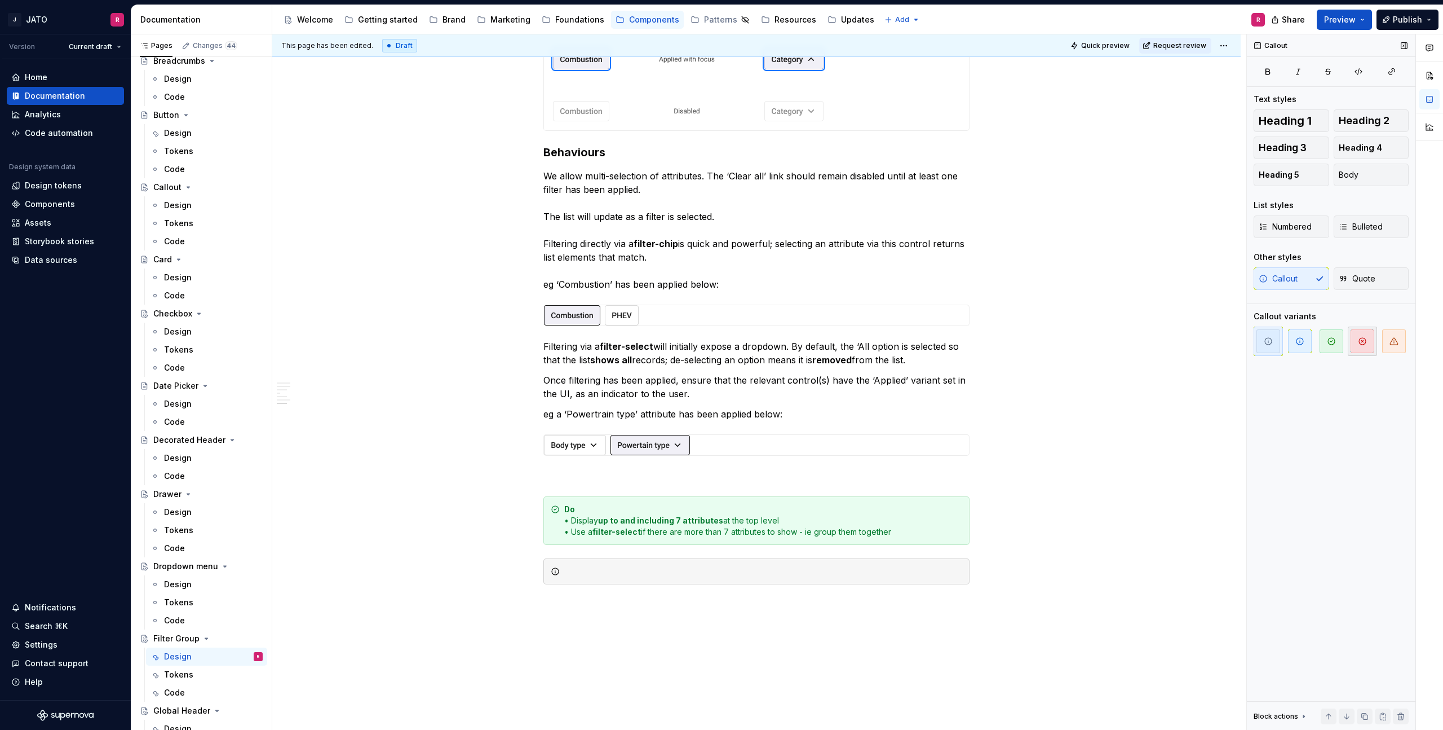
drag, startPoint x: 1358, startPoint y: 341, endPoint x: 1349, endPoint y: 337, distance: 9.6
click at [1358, 340] on span "button" at bounding box center [1363, 341] width 24 height 24
click at [572, 506] on strong "Do" at bounding box center [569, 509] width 11 height 10
click at [572, 507] on strong "Do" at bounding box center [569, 509] width 11 height 10
drag, startPoint x: 584, startPoint y: 519, endPoint x: 788, endPoint y: 518, distance: 204.1
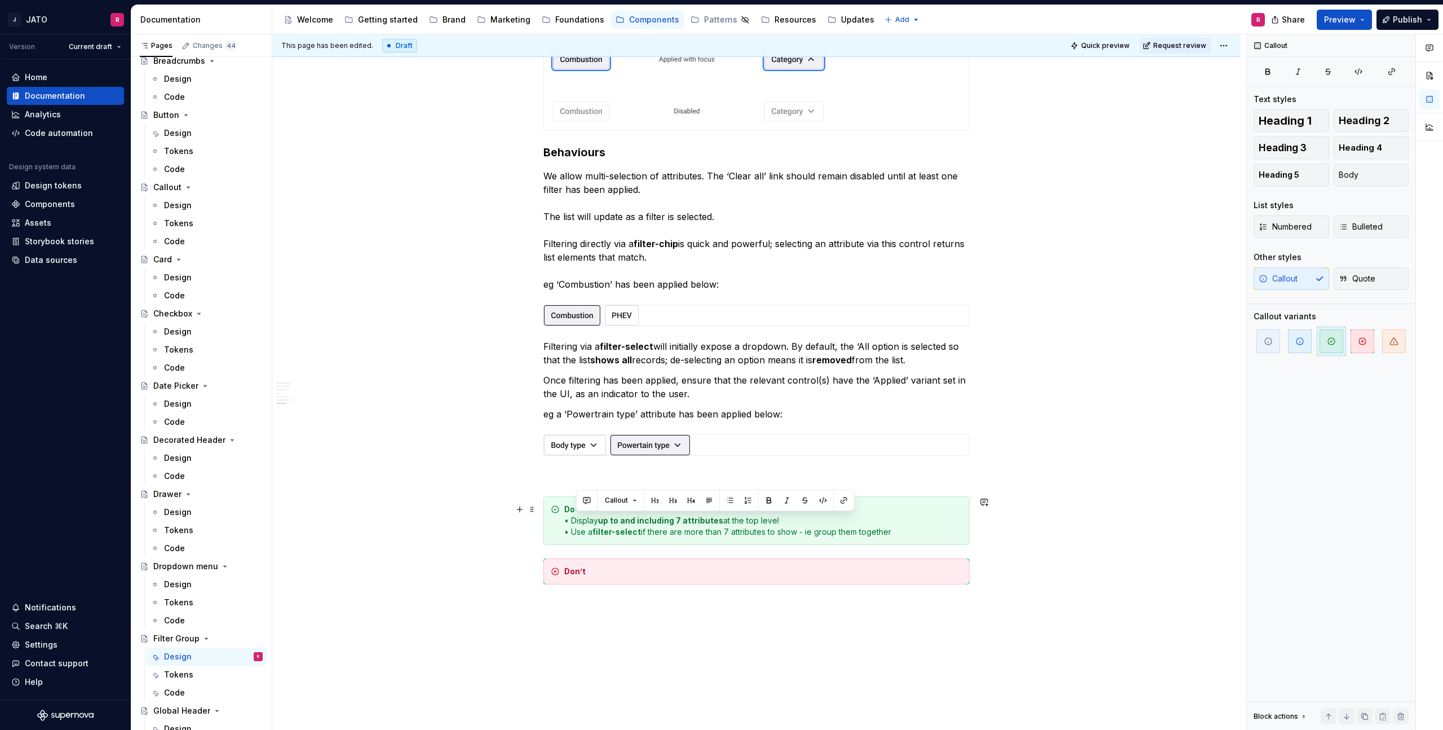
click at [789, 518] on div "Do • Display up to and including 7 attributes at the top level • Use a filter-s…" at bounding box center [763, 521] width 398 height 34
copy div "Display up to and including 7 attributes at the top level"
click at [604, 572] on div "Don’t" at bounding box center [763, 571] width 398 height 11
drag, startPoint x: 576, startPoint y: 520, endPoint x: 822, endPoint y: 515, distance: 245.9
click at [822, 515] on div "Do • Display up to and including 7 attributes at the top level • Use a filter-s…" at bounding box center [763, 521] width 398 height 34
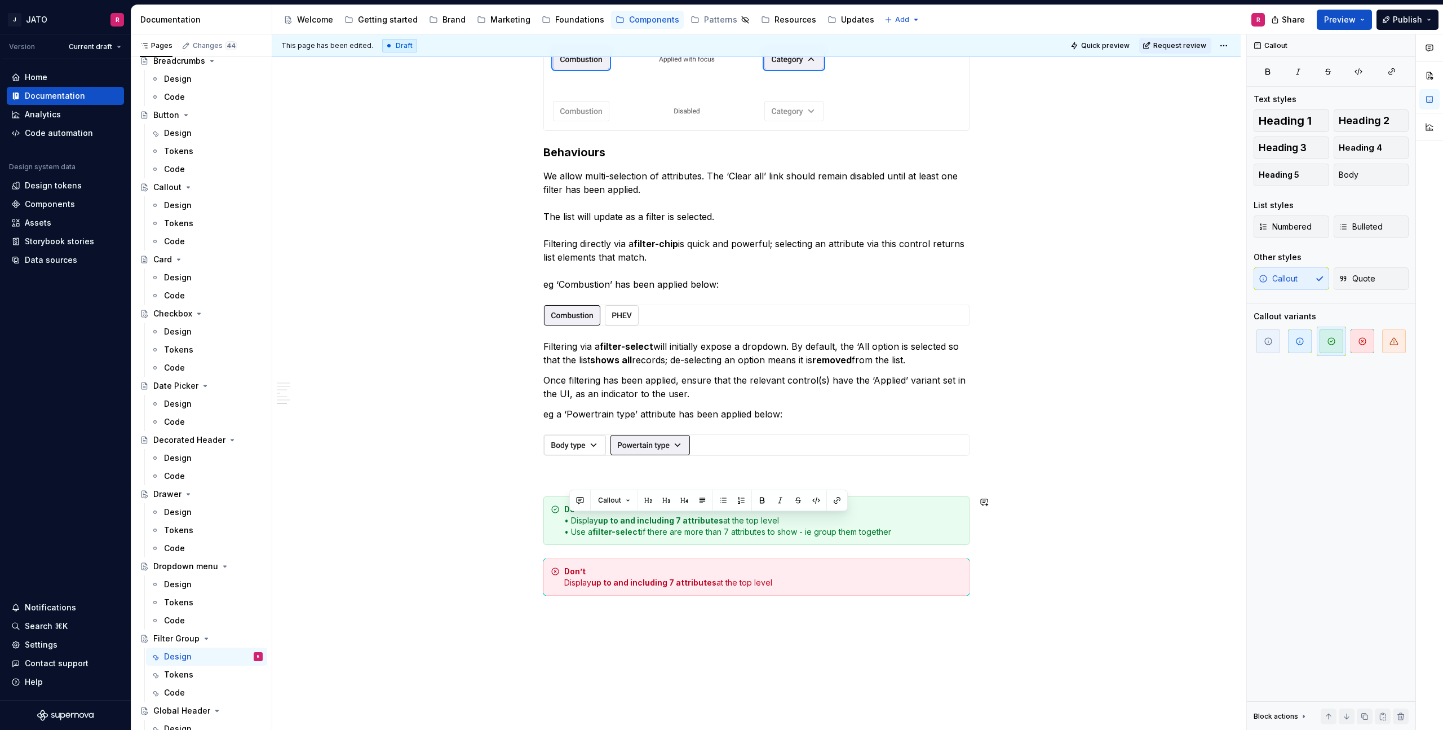
copy div "• Display up to and including 7 attributes at the top level"
drag, startPoint x: 577, startPoint y: 581, endPoint x: 809, endPoint y: 578, distance: 231.8
click at [809, 578] on div "Don’t Display up to and including 7 attributes at the top level" at bounding box center [763, 577] width 398 height 23
drag, startPoint x: 676, startPoint y: 582, endPoint x: 607, endPoint y: 586, distance: 68.3
click at [607, 586] on strong "up to and including 7 attributes" at bounding box center [660, 582] width 125 height 10
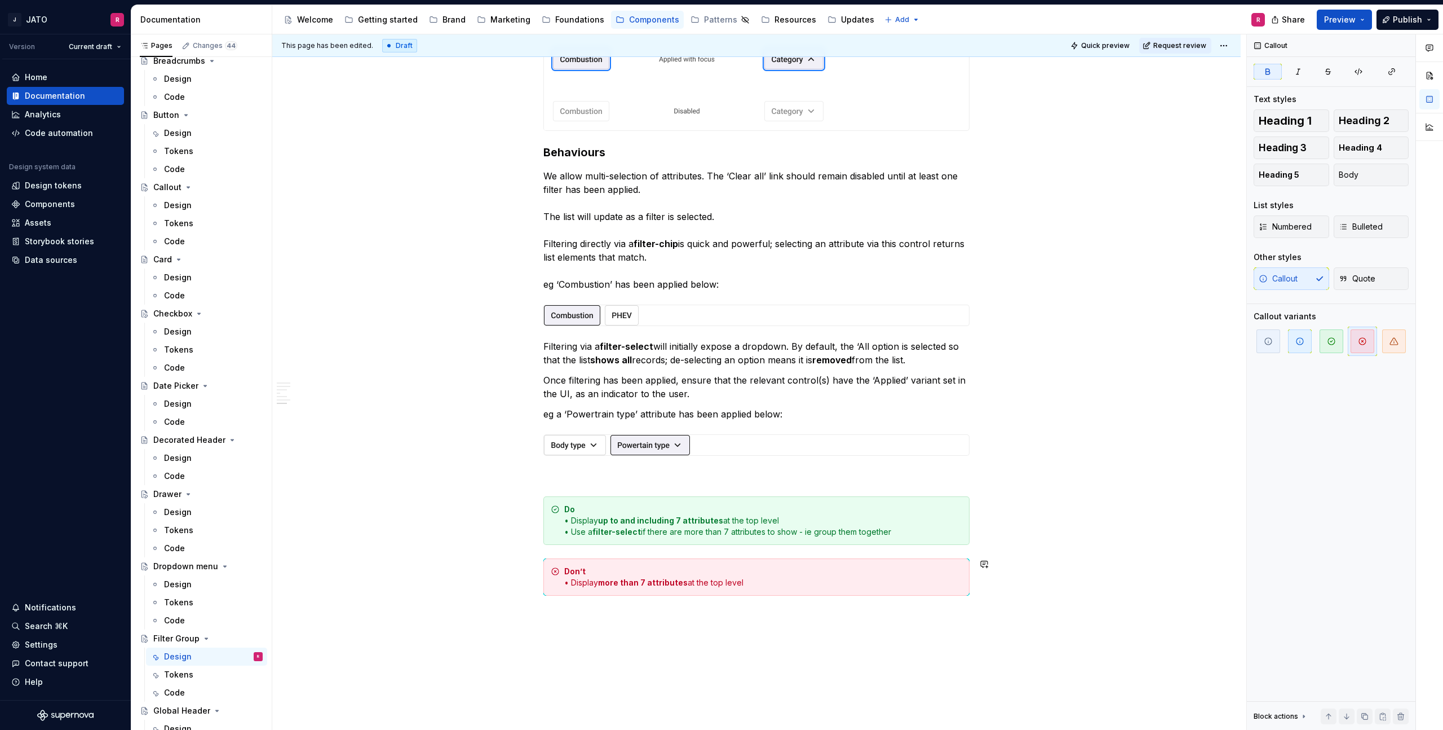
scroll to position [1912, 0]
click at [751, 412] on p "eg a ‘Powertrain type’ attribute has been applied below:" at bounding box center [757, 416] width 426 height 14
drag, startPoint x: 445, startPoint y: 222, endPoint x: 504, endPoint y: 131, distance: 107.6
click at [457, 207] on div "**********" at bounding box center [759, 382] width 974 height 696
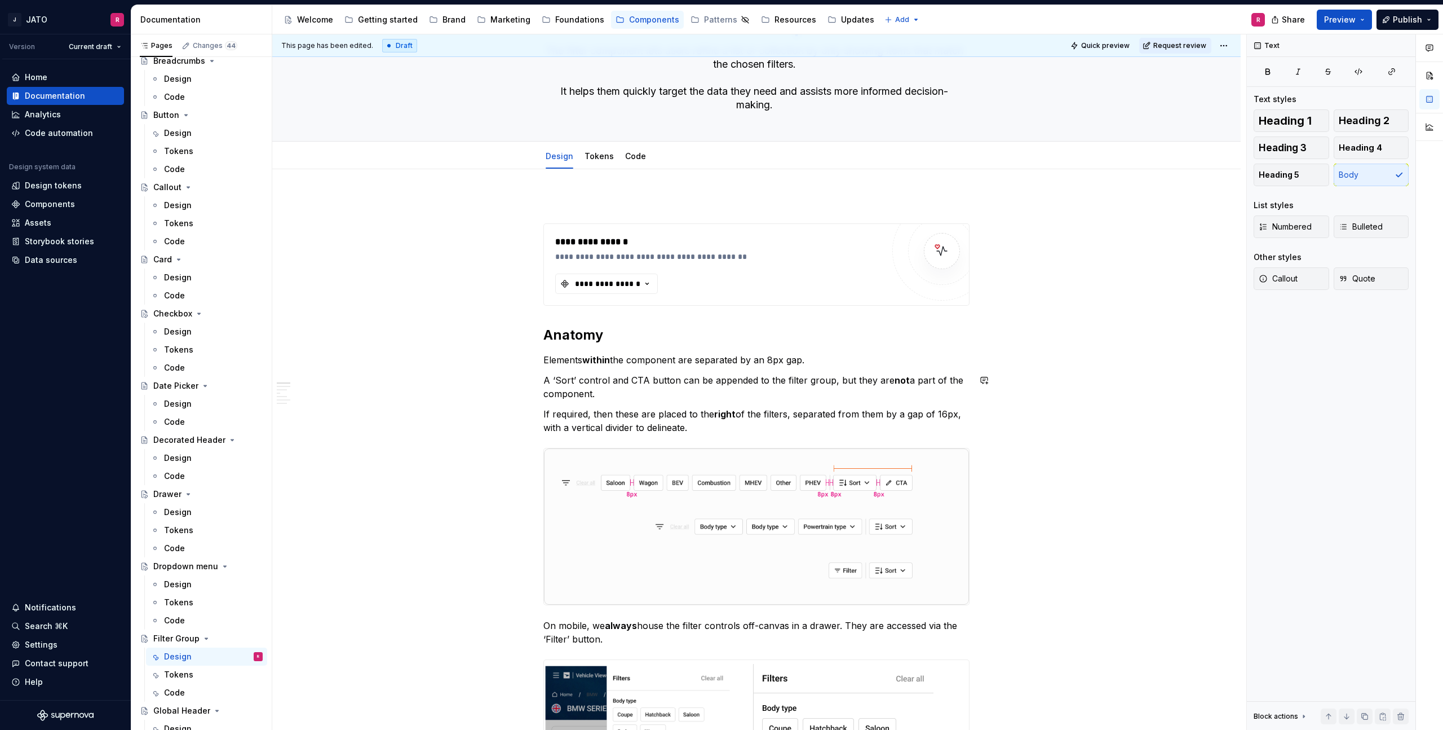
scroll to position [0, 0]
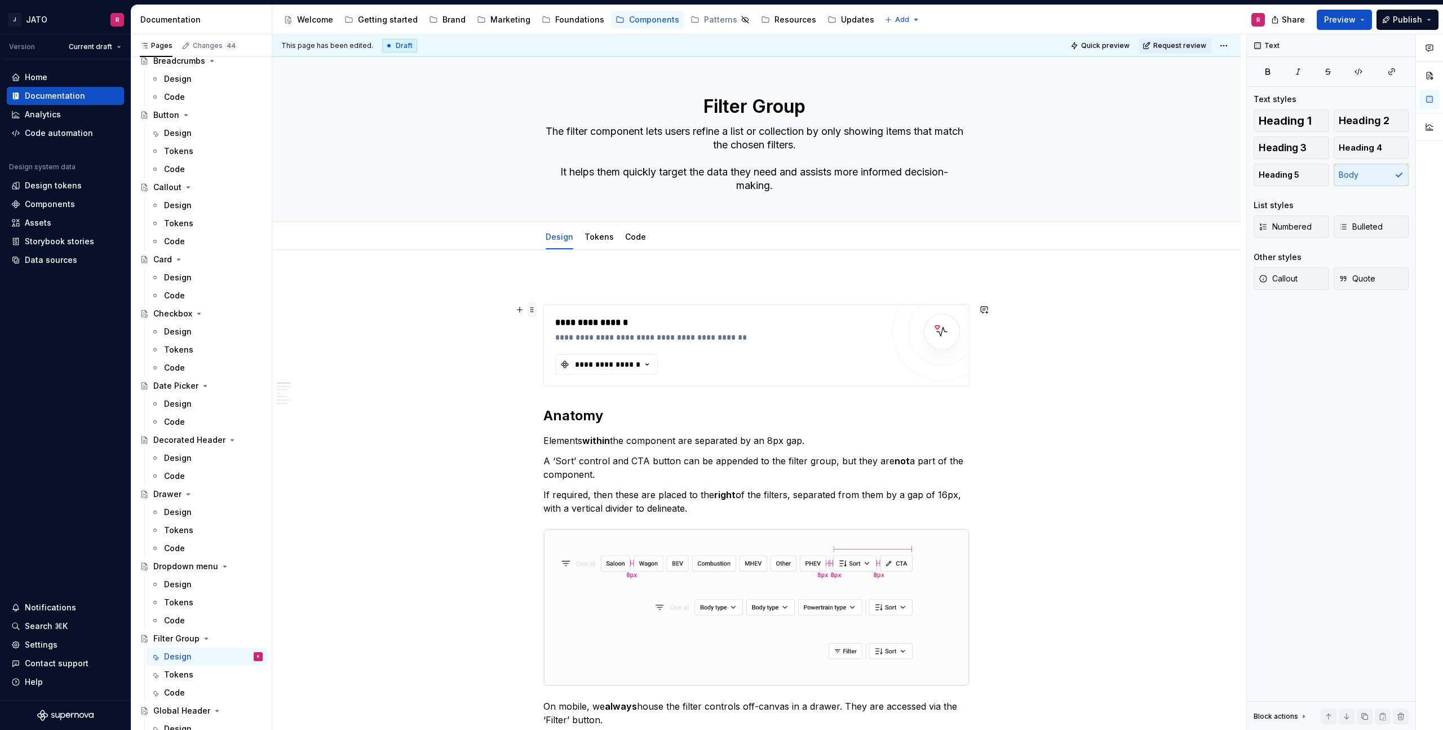
click at [536, 311] on span at bounding box center [532, 310] width 9 height 16
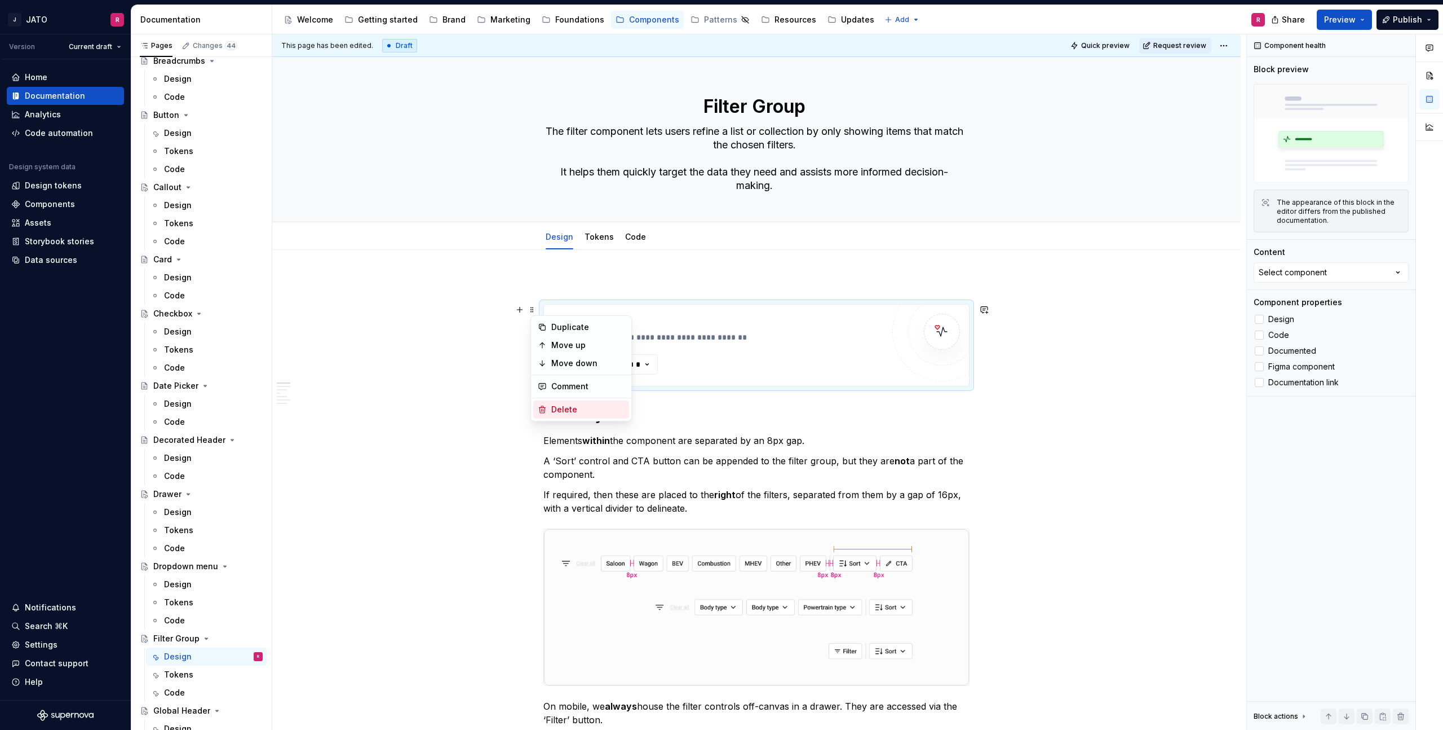
drag, startPoint x: 561, startPoint y: 405, endPoint x: 587, endPoint y: 397, distance: 27.3
click at [561, 405] on div "Delete" at bounding box center [587, 409] width 73 height 11
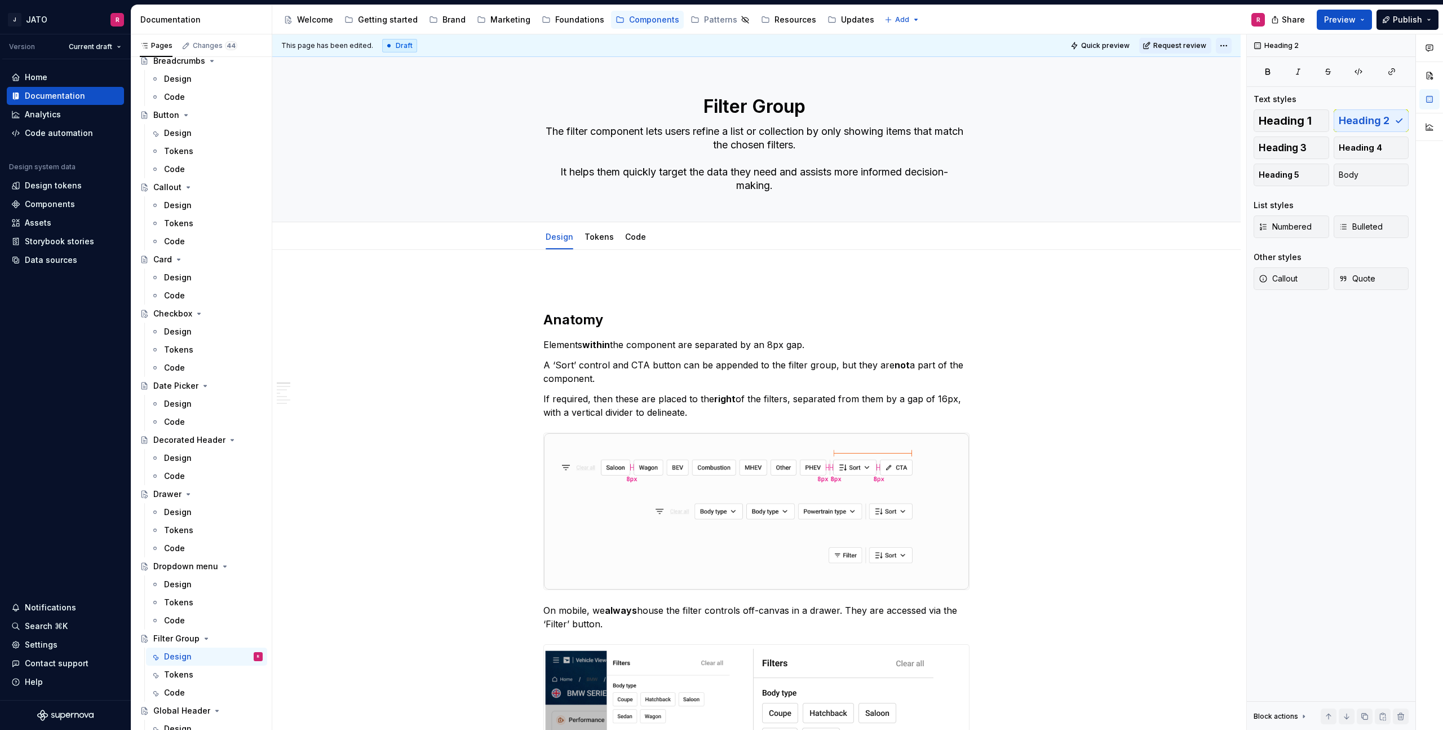
click at [1230, 44] on html "J JATO R Version Current draft Home Documentation Analytics Code automation Des…" at bounding box center [721, 365] width 1443 height 730
click at [1353, 123] on div "Ready for publish" at bounding box center [1380, 125] width 114 height 18
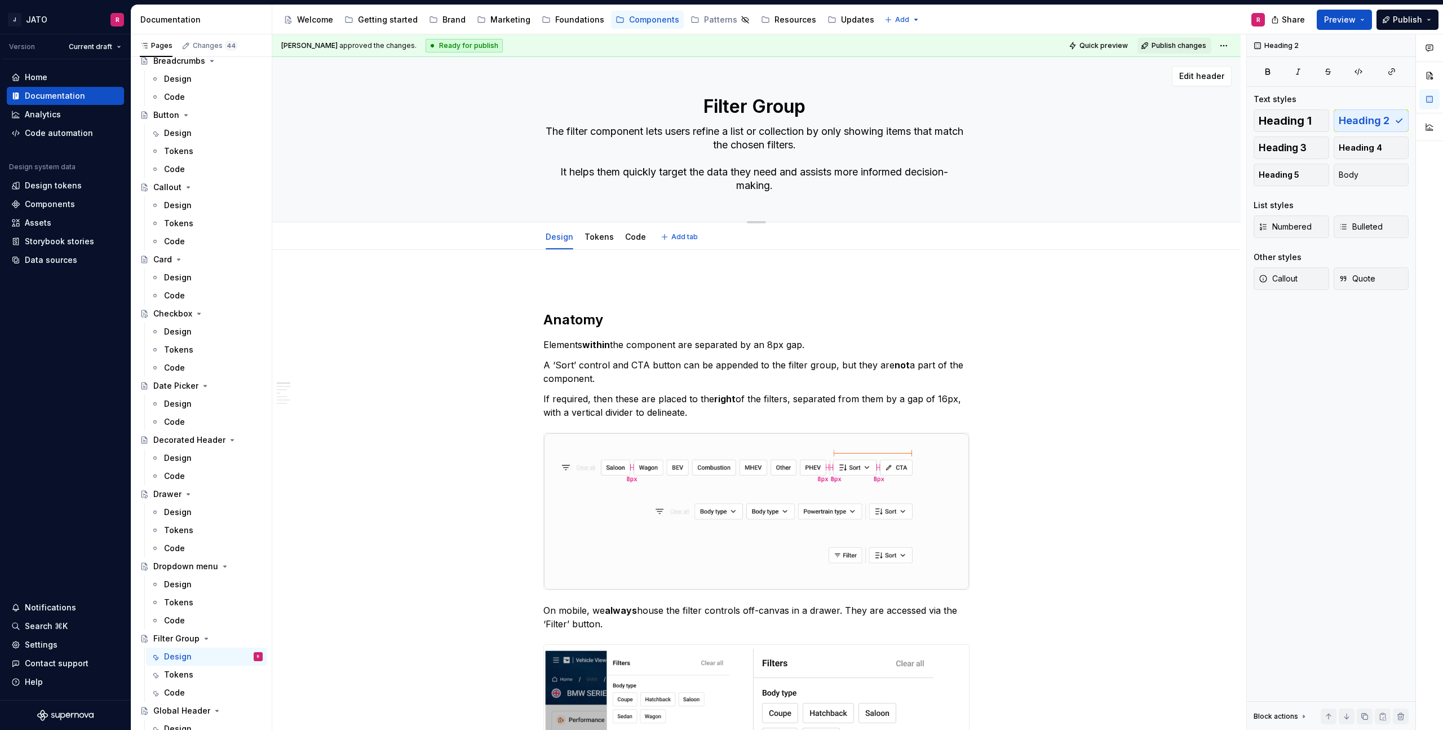
click at [827, 110] on textarea "Filter Group" at bounding box center [754, 106] width 426 height 27
click at [603, 115] on textarea "Filter Group" at bounding box center [754, 106] width 426 height 27
click at [636, 80] on div "Edit header" at bounding box center [752, 76] width 960 height 20
drag, startPoint x: 688, startPoint y: 94, endPoint x: 1211, endPoint y: 215, distance: 536.0
click at [895, 204] on div "Filter Group The filter component lets users refine a list or collection by onl…" at bounding box center [757, 139] width 426 height 165
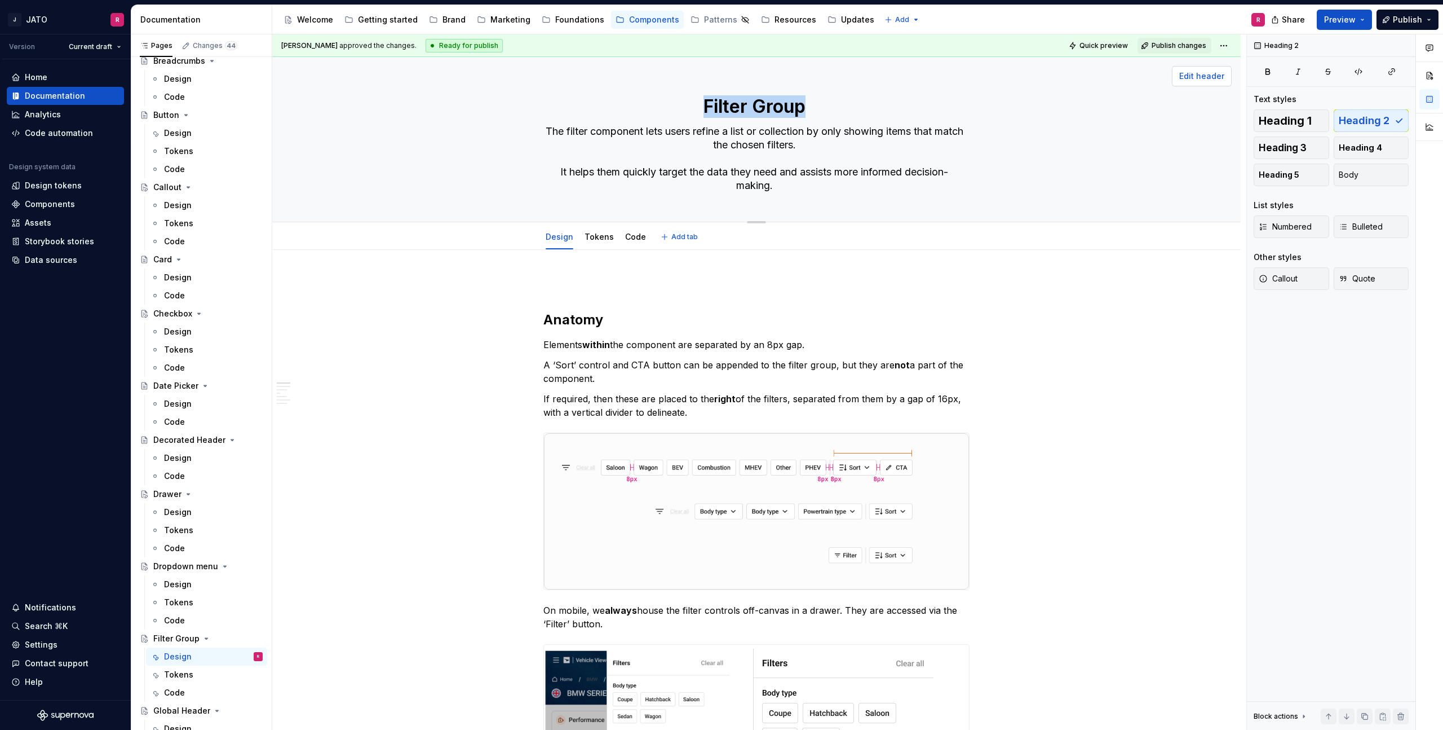
click at [1201, 76] on span "Edit header" at bounding box center [1202, 75] width 45 height 11
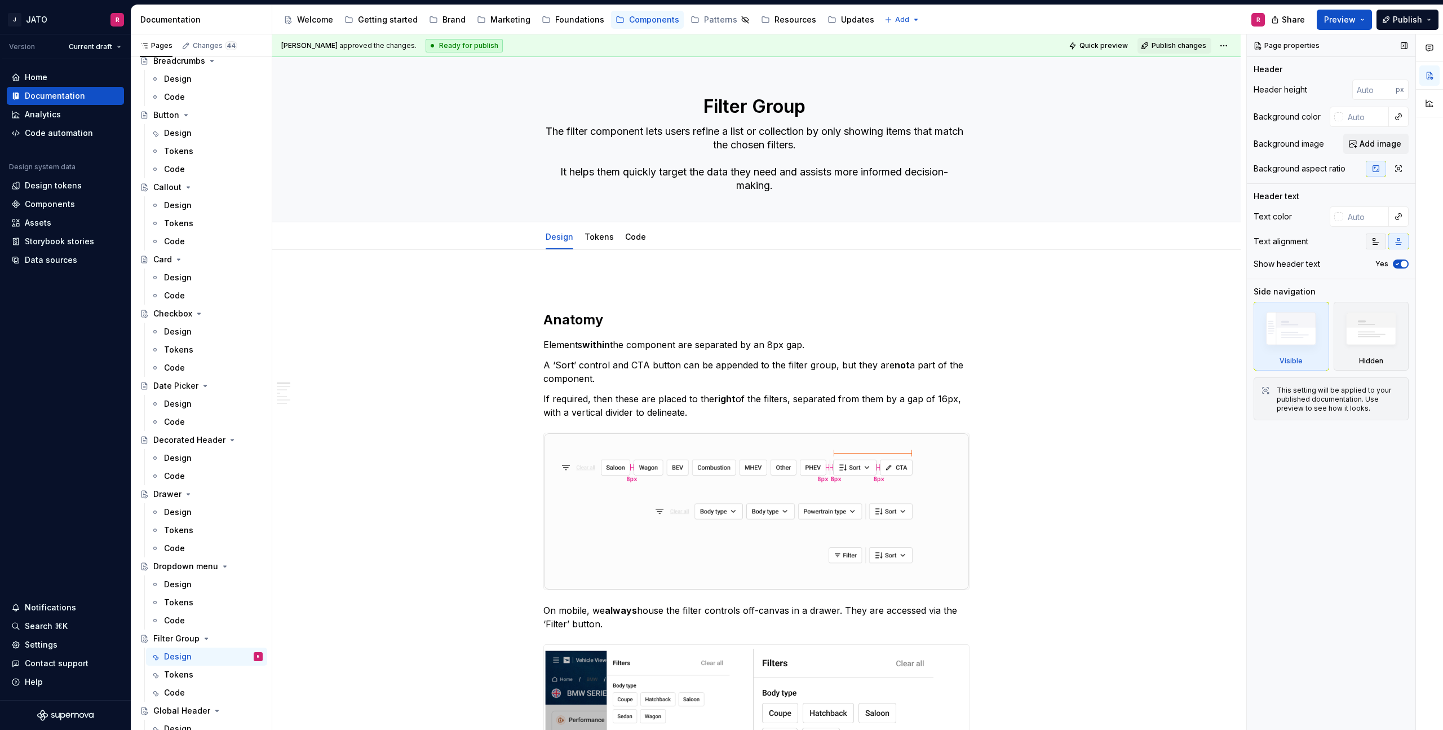
click at [1374, 242] on icon "button" at bounding box center [1377, 242] width 6 height 6
click at [1432, 19] on button "Publish" at bounding box center [1408, 20] width 62 height 20
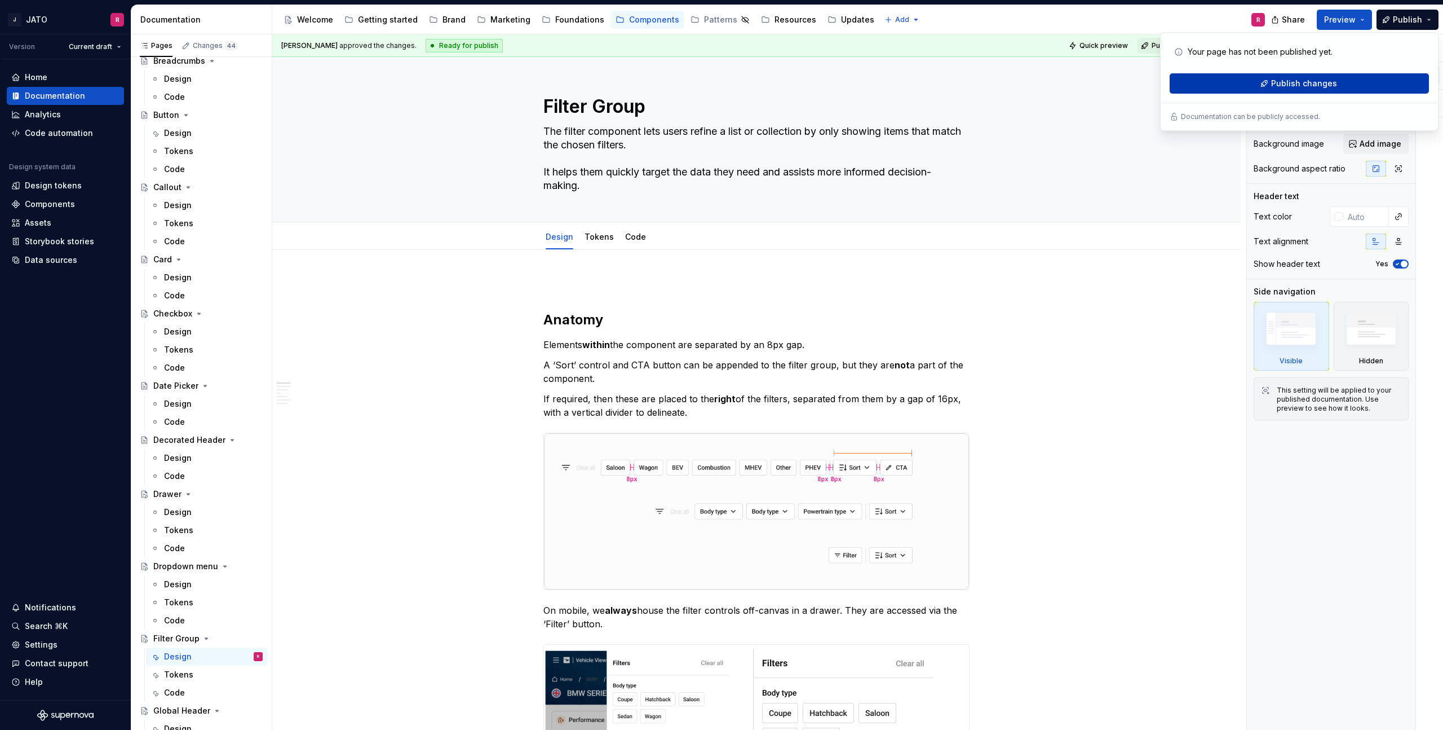
click at [1314, 82] on span "Publish changes" at bounding box center [1305, 83] width 66 height 11
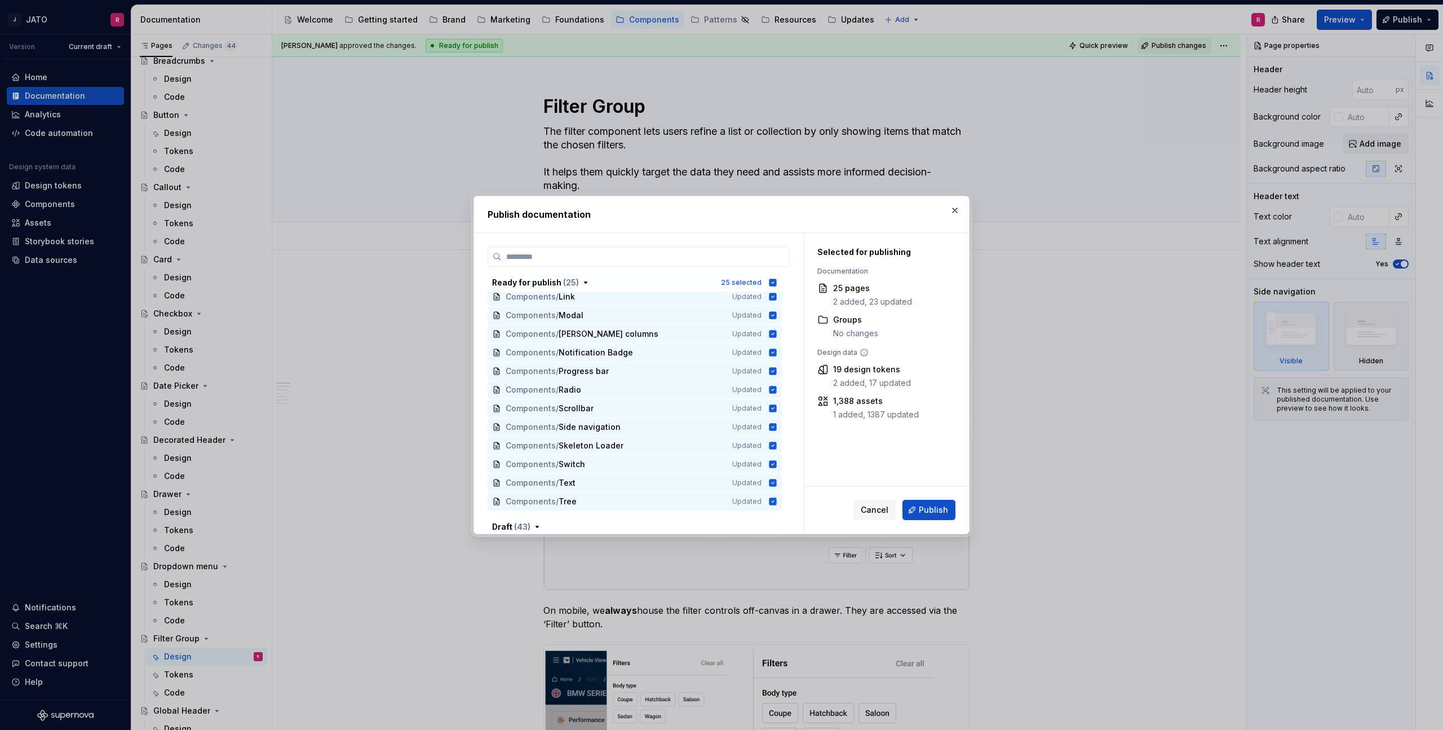
scroll to position [248, 0]
click at [925, 509] on span "Publish" at bounding box center [933, 509] width 29 height 11
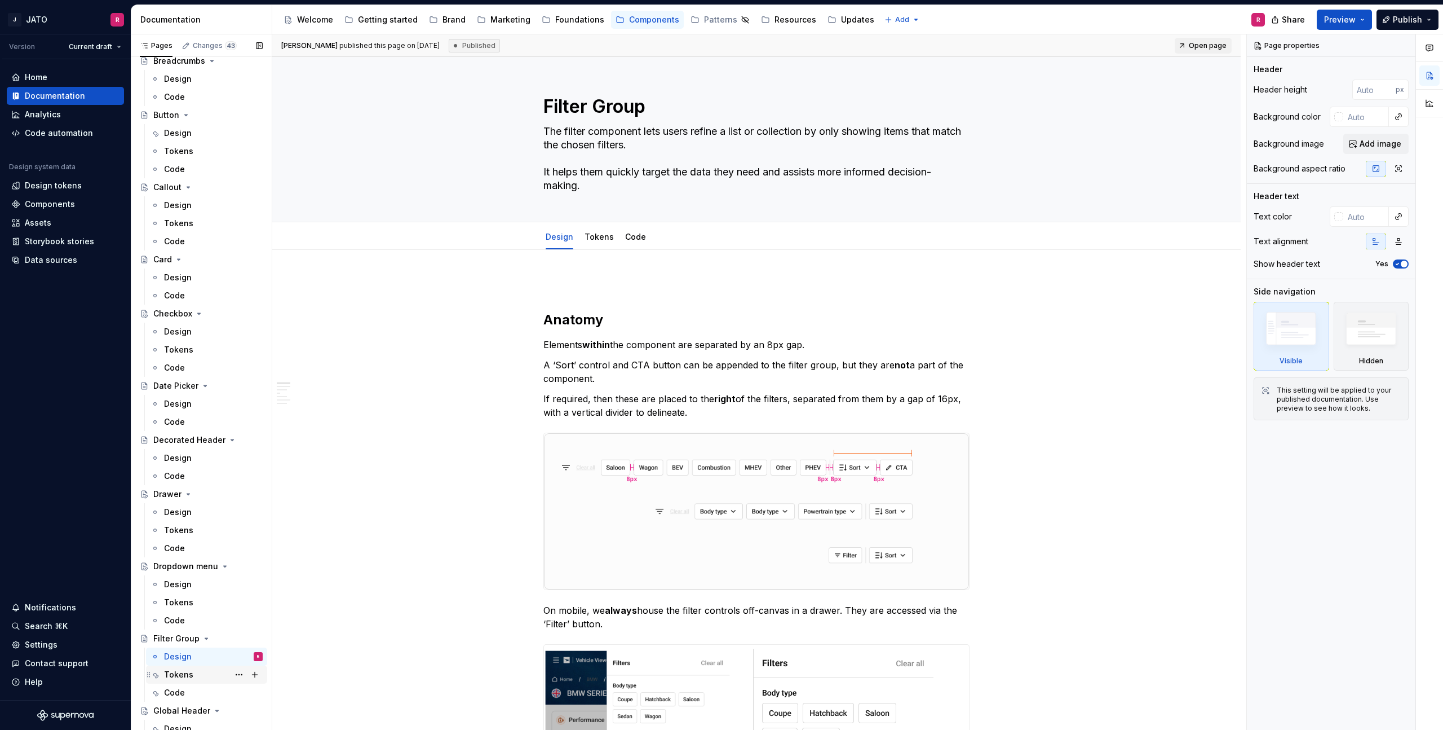
click at [177, 674] on div "Tokens" at bounding box center [178, 674] width 29 height 11
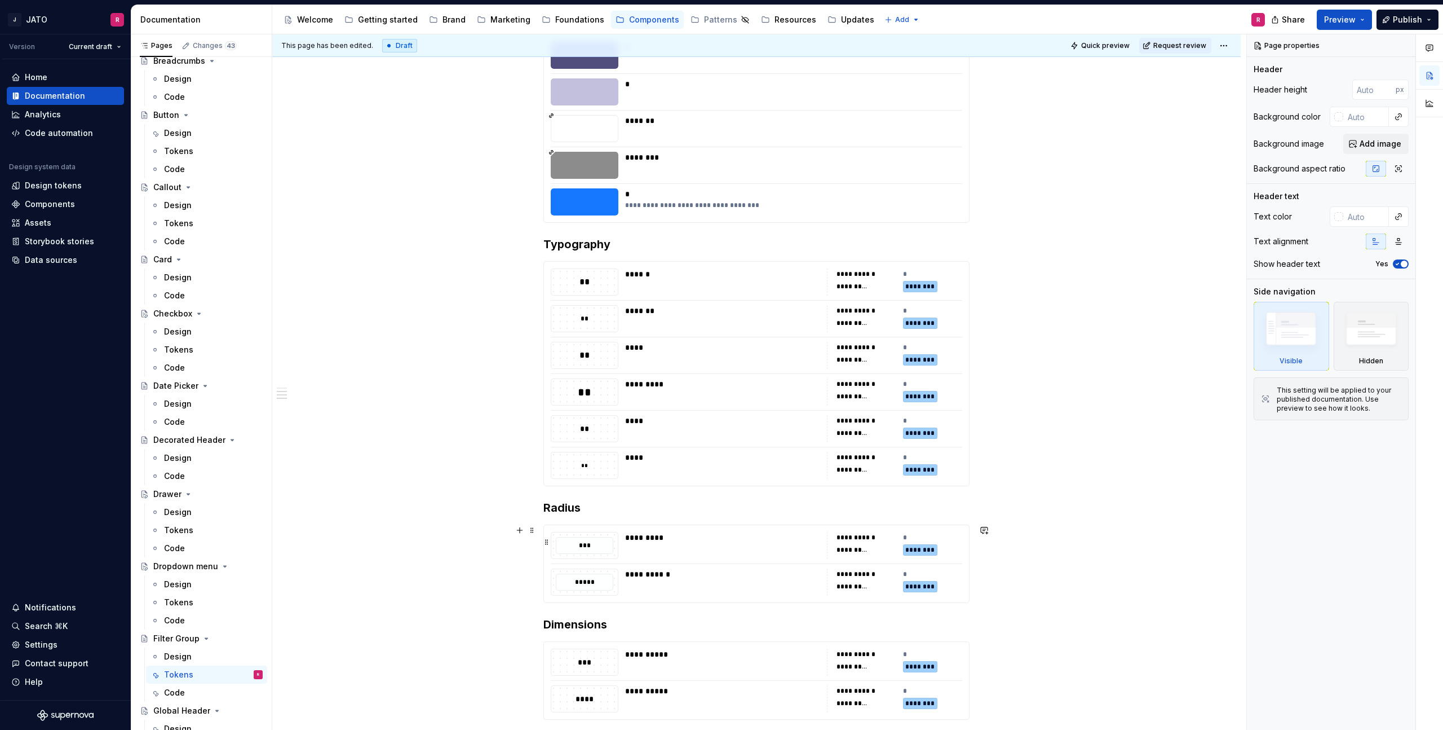
scroll to position [615, 0]
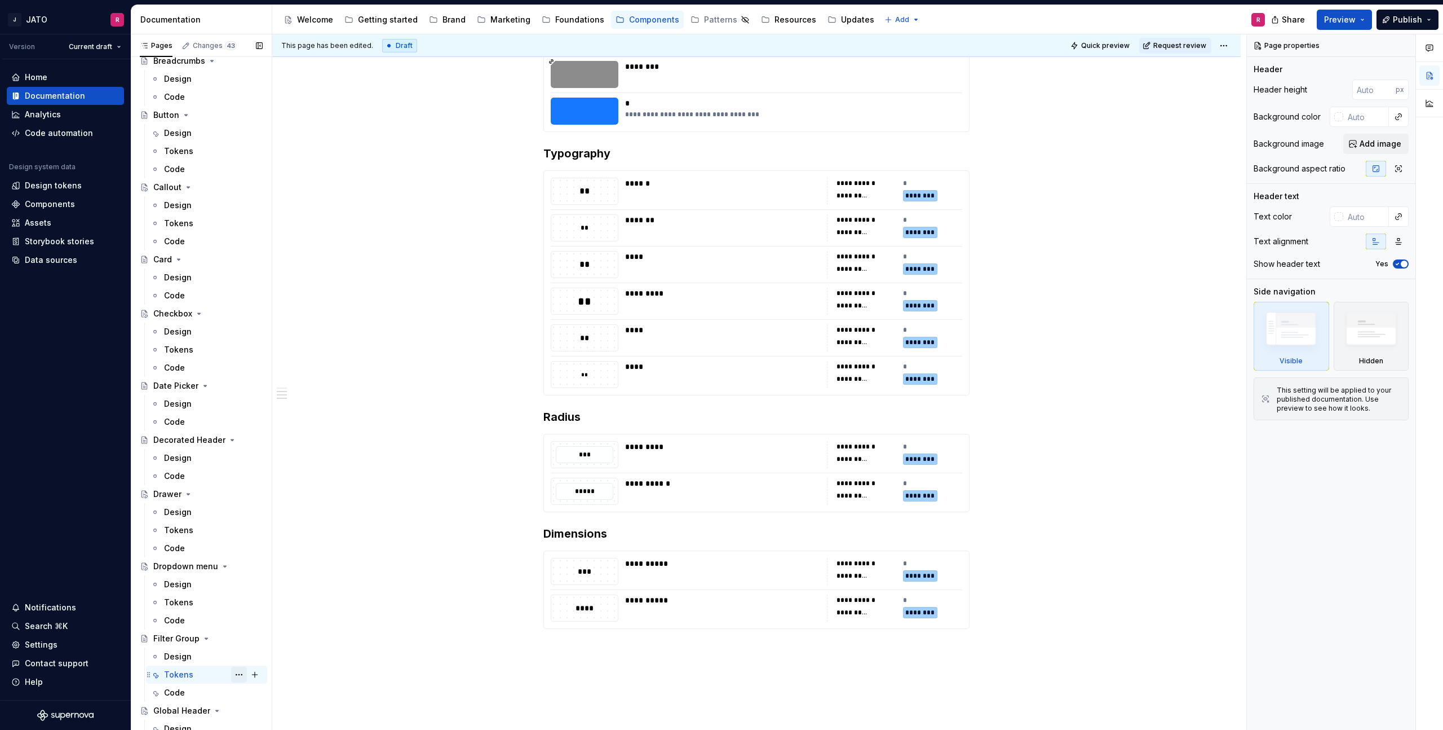
click at [235, 673] on button "Page tree" at bounding box center [239, 674] width 16 height 16
click at [280, 713] on div "Delete tab" at bounding box center [307, 712] width 111 height 11
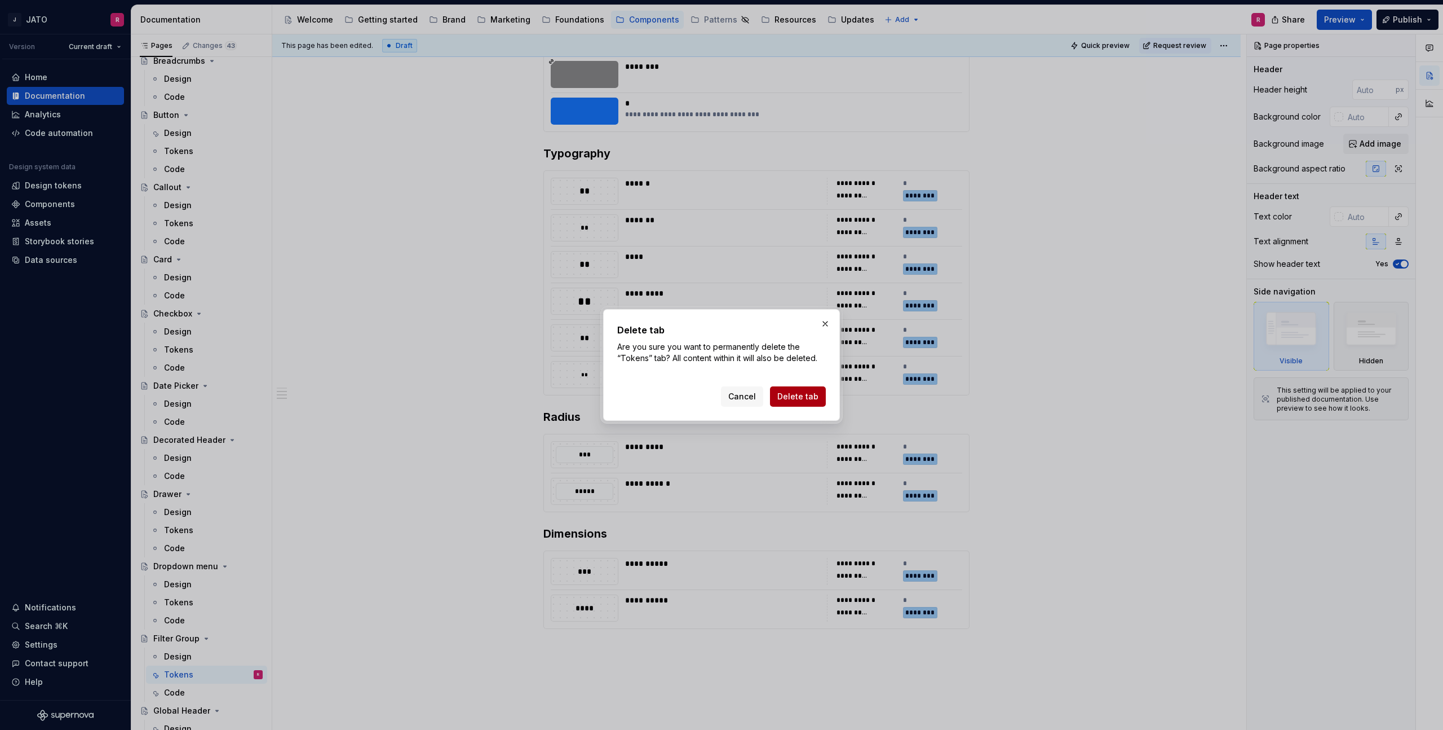
click at [801, 394] on span "Delete tab" at bounding box center [798, 396] width 41 height 11
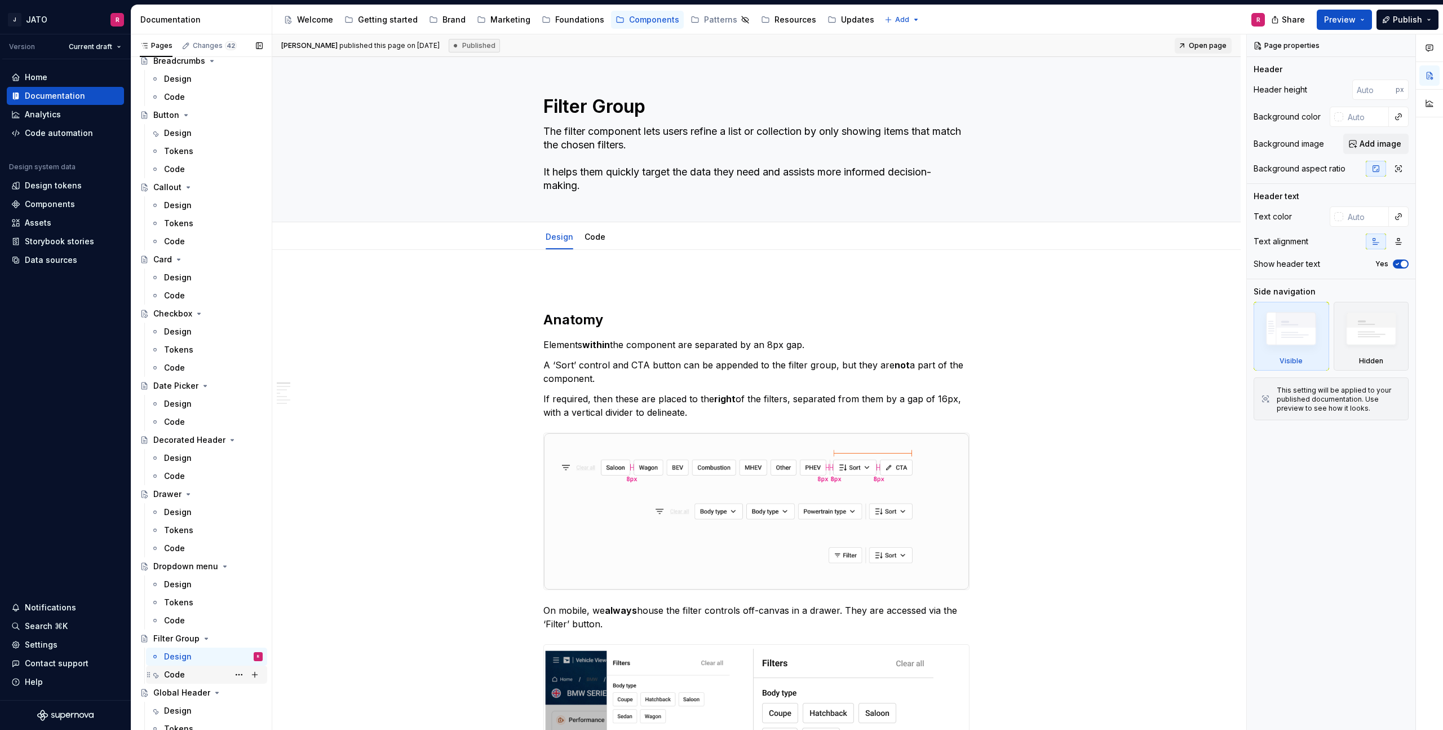
click at [172, 671] on div "Code" at bounding box center [174, 674] width 21 height 11
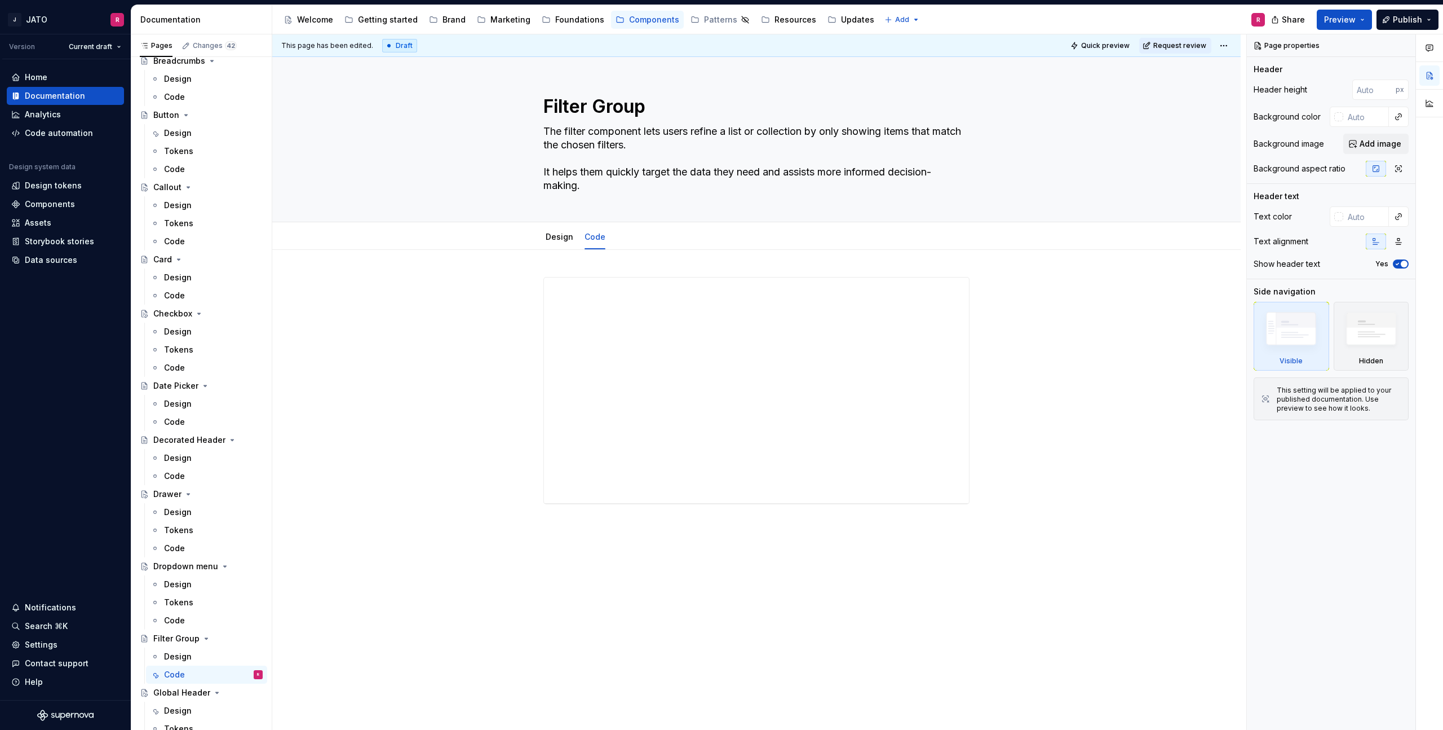
click at [1233, 46] on html "J JATO R Version Current draft Home Documentation Analytics Code automation Des…" at bounding box center [721, 365] width 1443 height 730
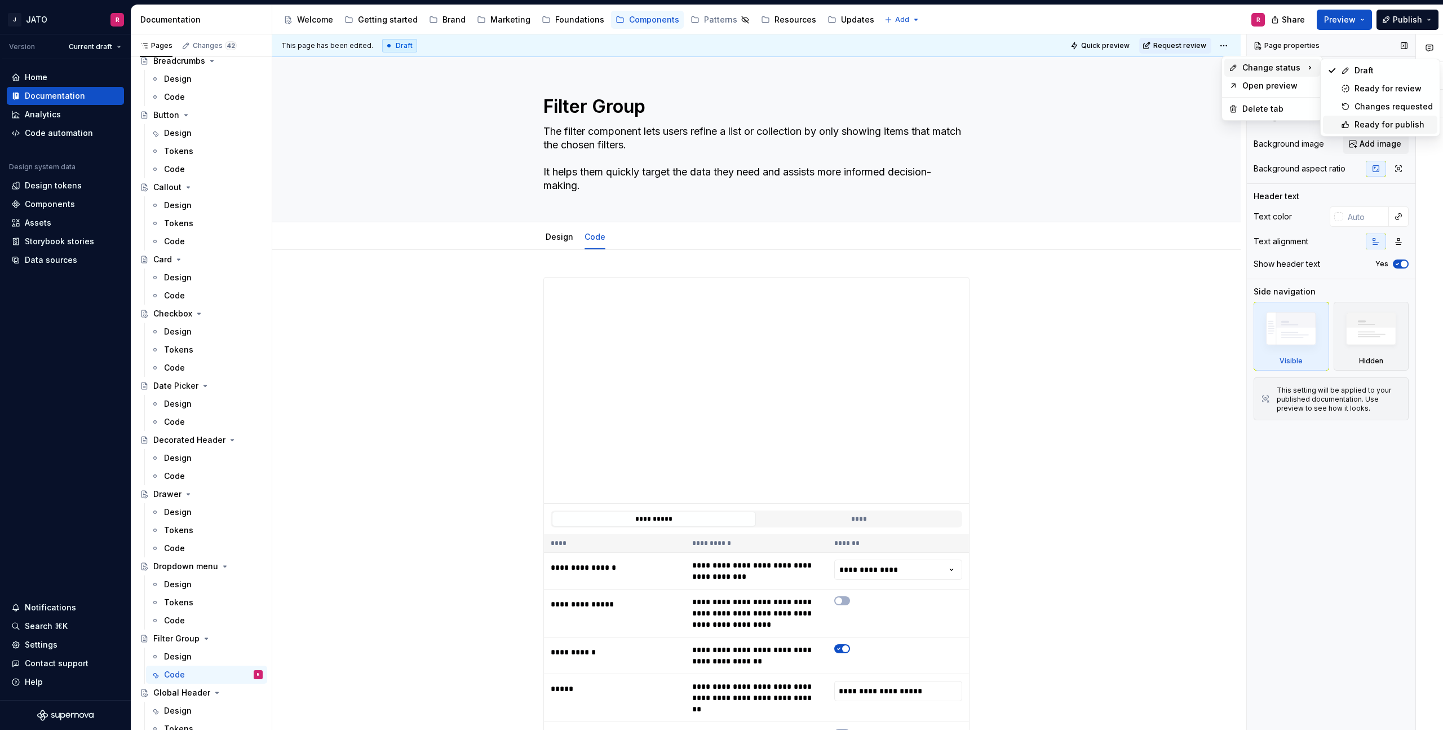
click at [1390, 122] on div "Ready for publish" at bounding box center [1394, 124] width 78 height 11
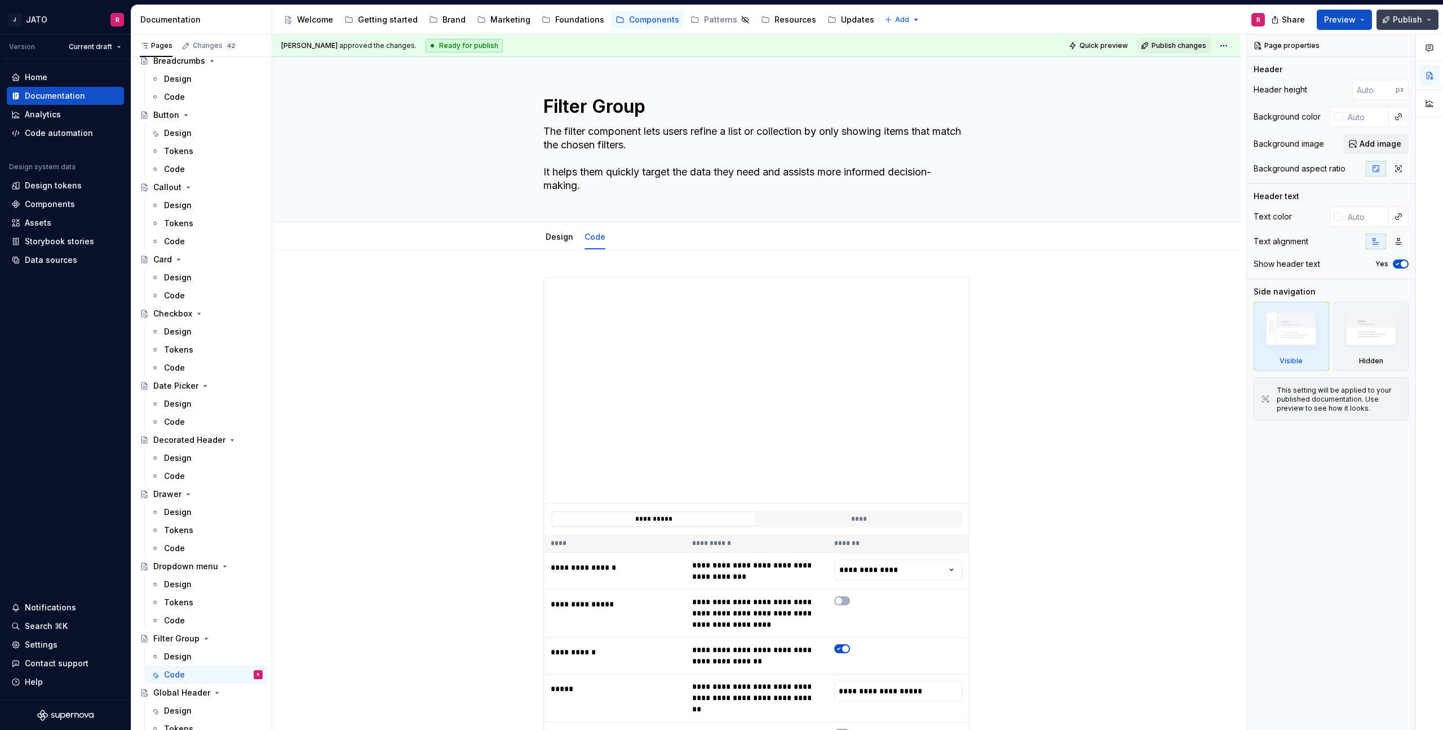
click at [1397, 16] on span "Publish" at bounding box center [1407, 19] width 29 height 11
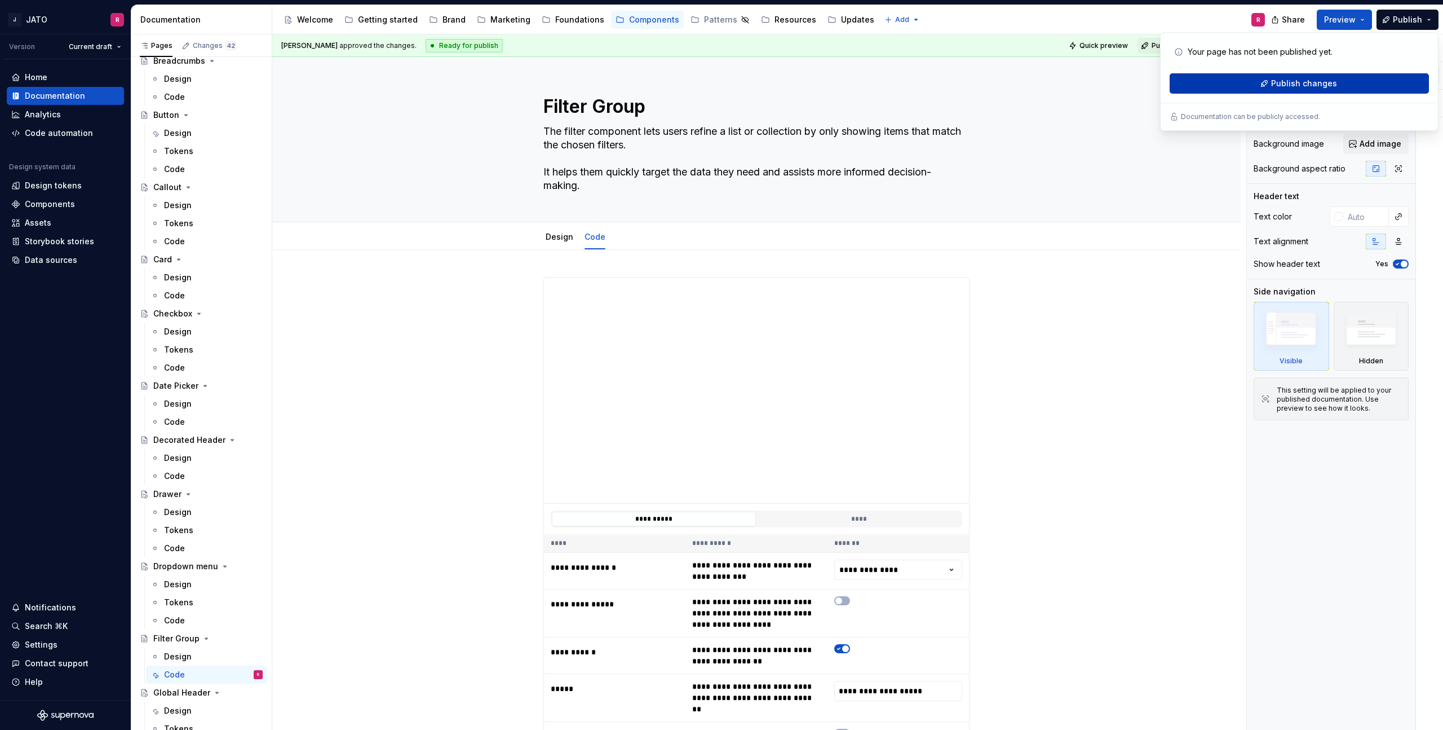
click at [1324, 78] on span "Publish changes" at bounding box center [1305, 83] width 66 height 11
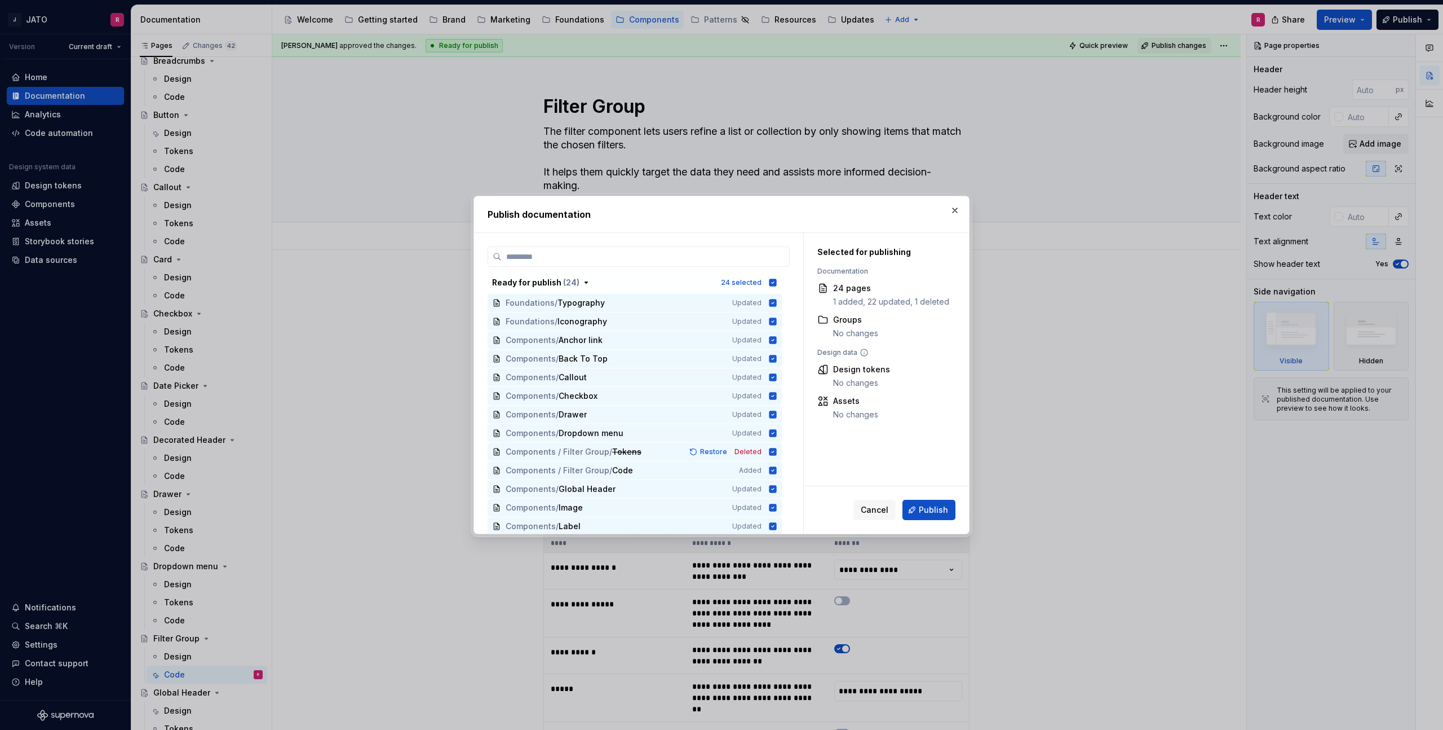
drag, startPoint x: 930, startPoint y: 507, endPoint x: 934, endPoint y: 501, distance: 6.6
click at [931, 507] on span "Publish" at bounding box center [933, 509] width 29 height 11
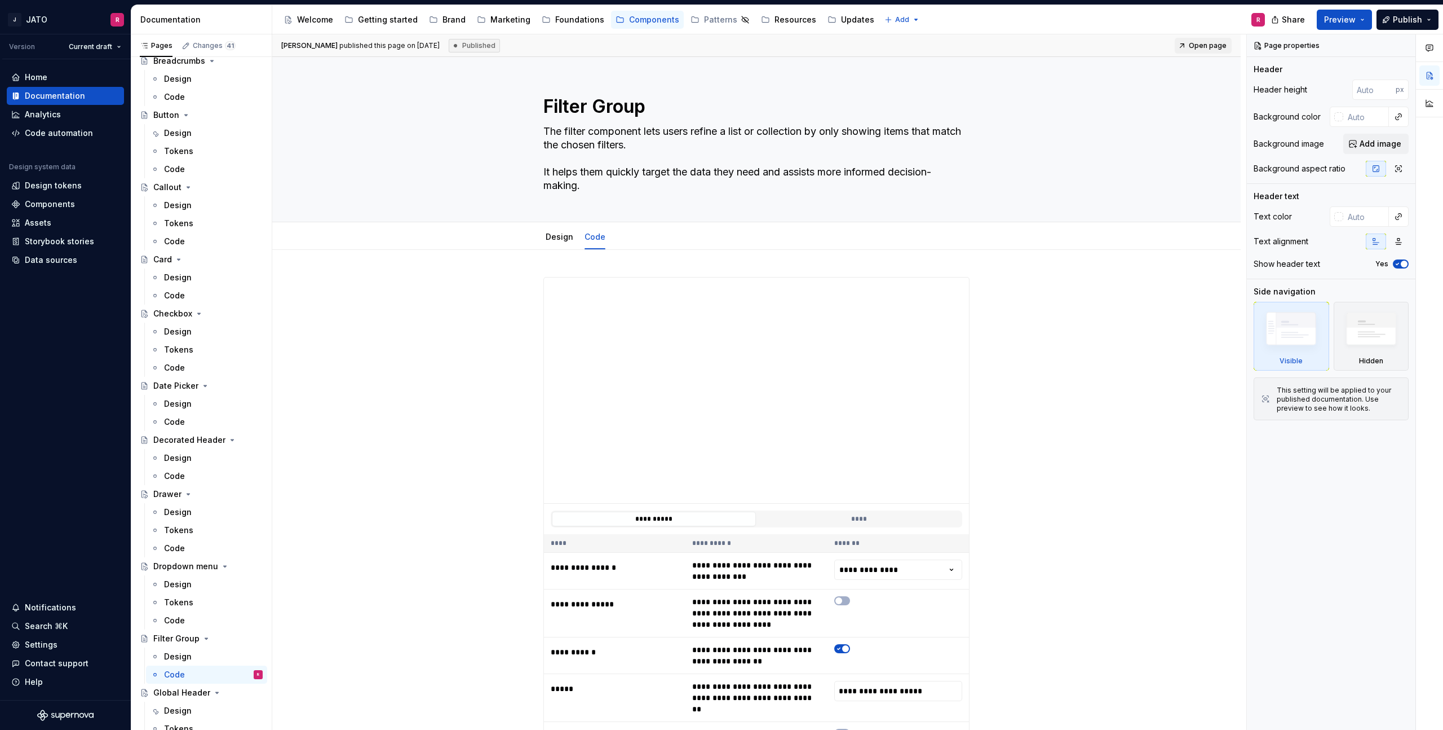
type textarea "*"
